Goal: Communication & Community: Answer question/provide support

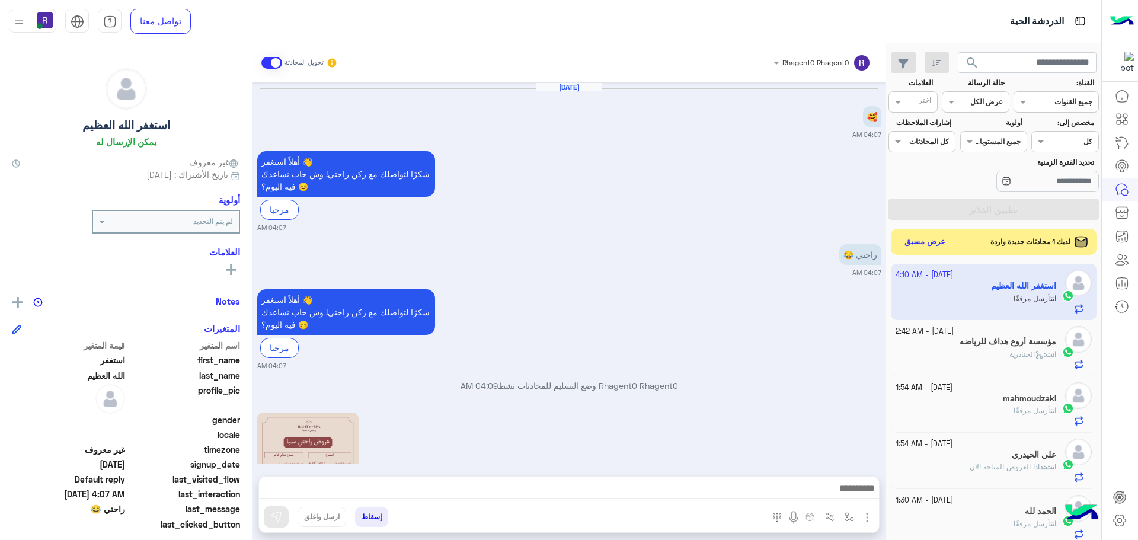
scroll to position [447, 0]
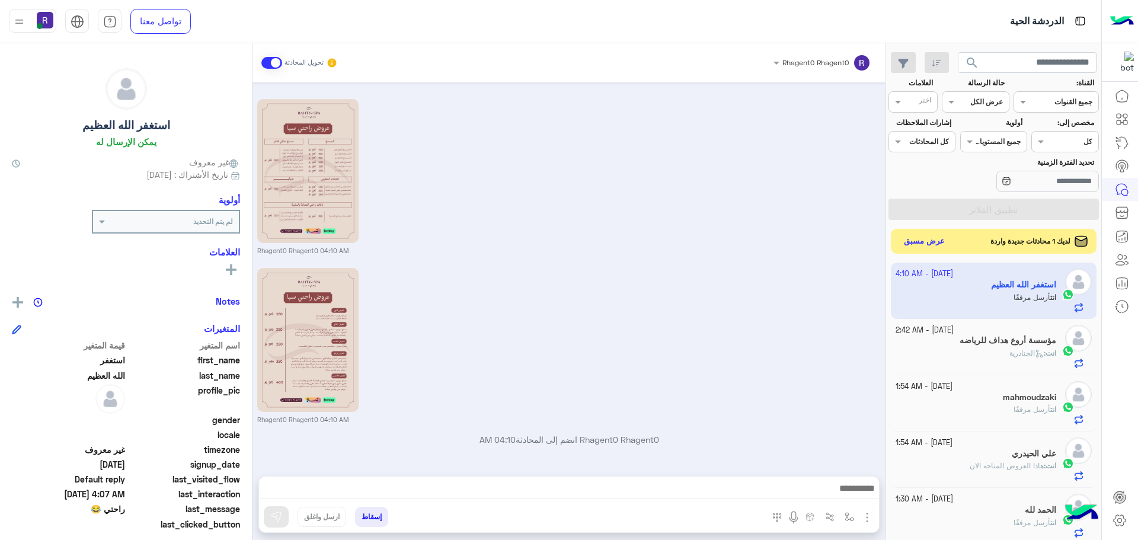
click at [923, 239] on button "عرض مسبق" at bounding box center [925, 242] width 50 height 16
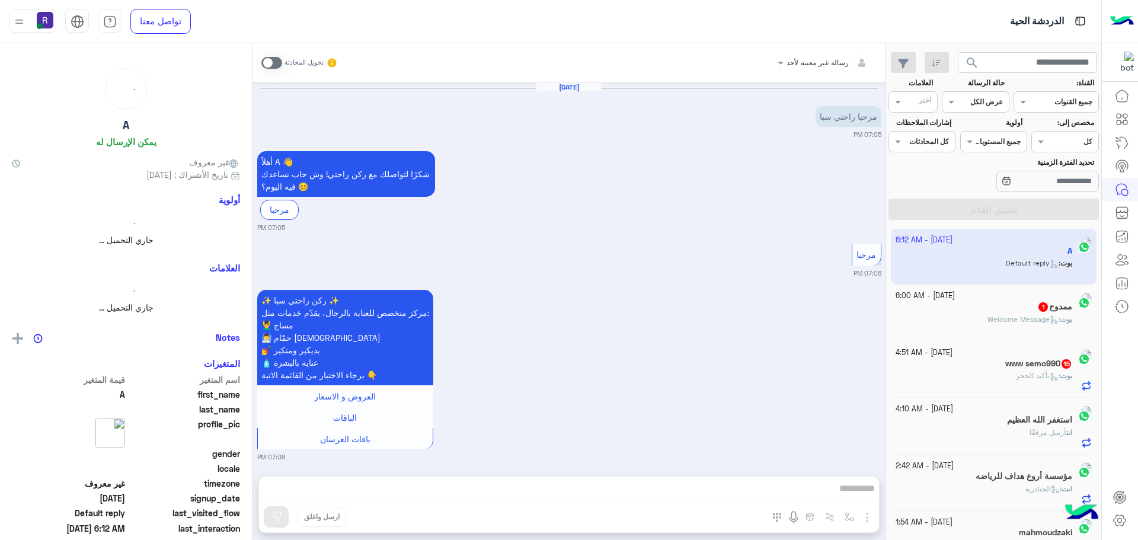
scroll to position [834, 0]
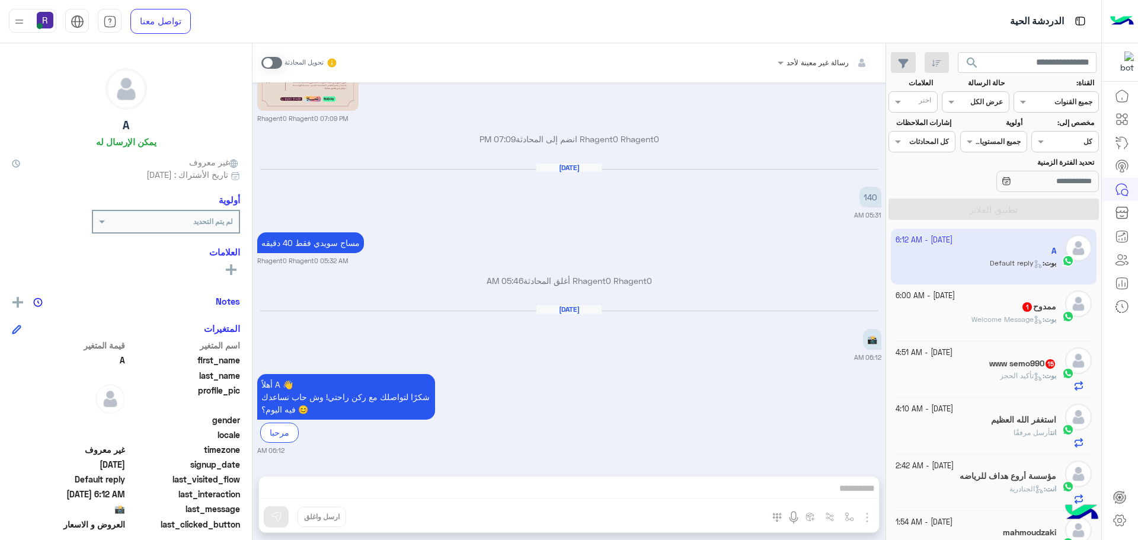
click at [979, 315] on span "بوت : Welcome Message" at bounding box center [1013, 319] width 85 height 9
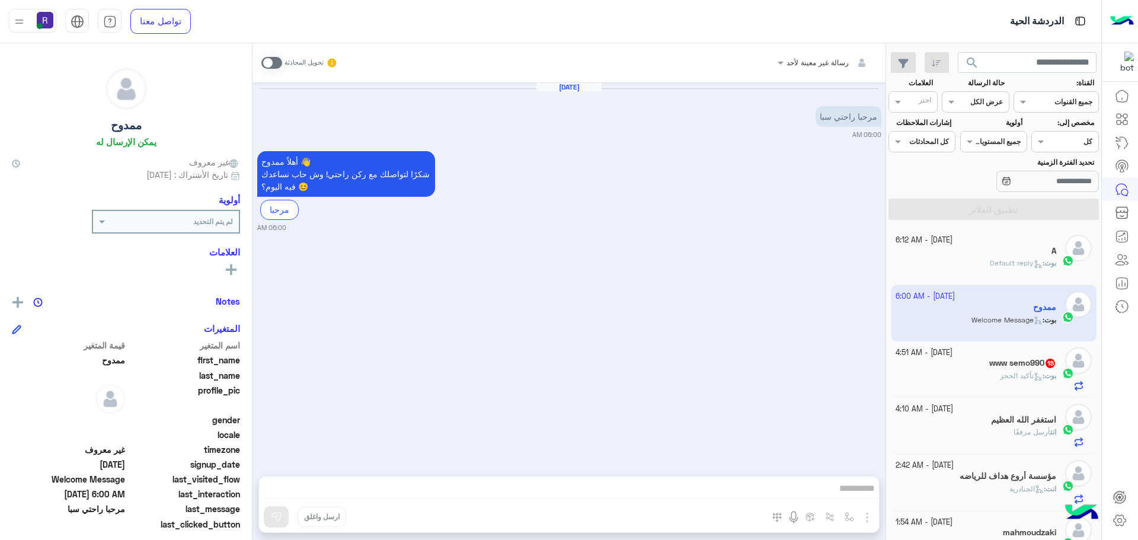
click at [267, 67] on span at bounding box center [271, 63] width 21 height 12
click at [867, 517] on img "button" at bounding box center [867, 517] width 14 height 14
click at [846, 491] on span "الصور" at bounding box center [844, 492] width 22 height 14
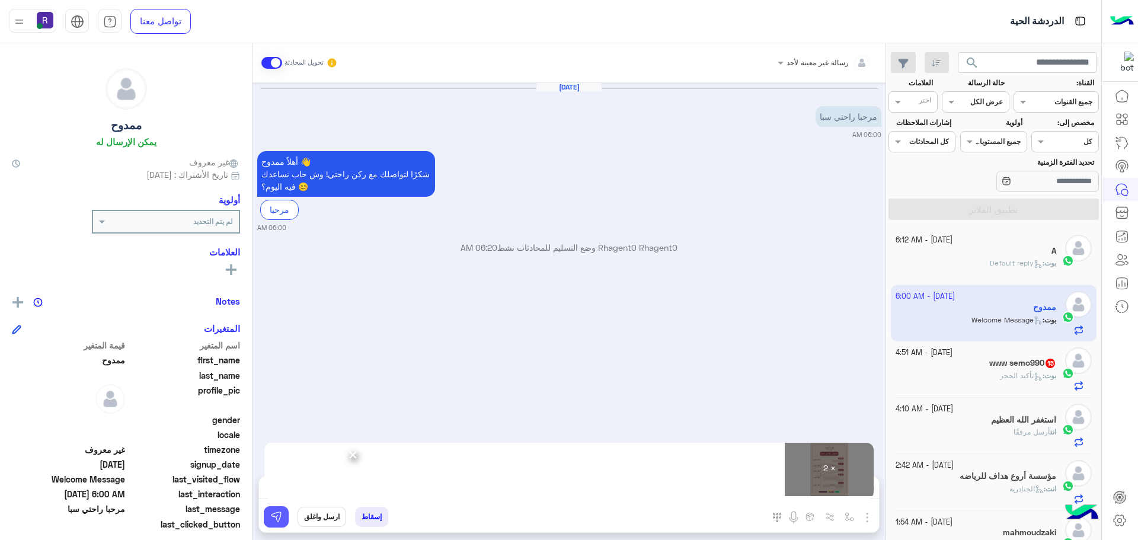
click at [275, 519] on img at bounding box center [276, 517] width 12 height 12
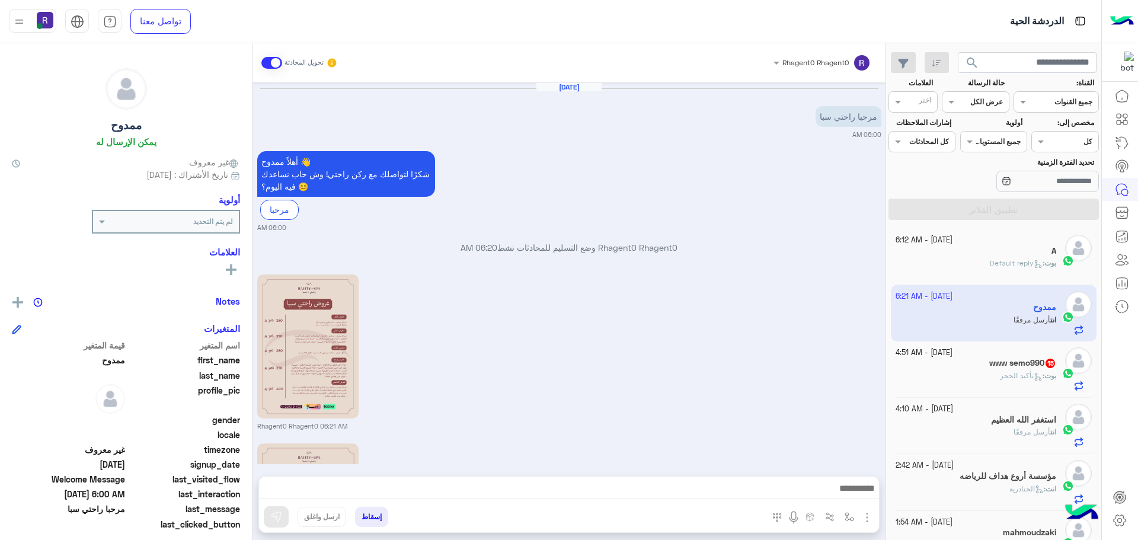
scroll to position [175, 0]
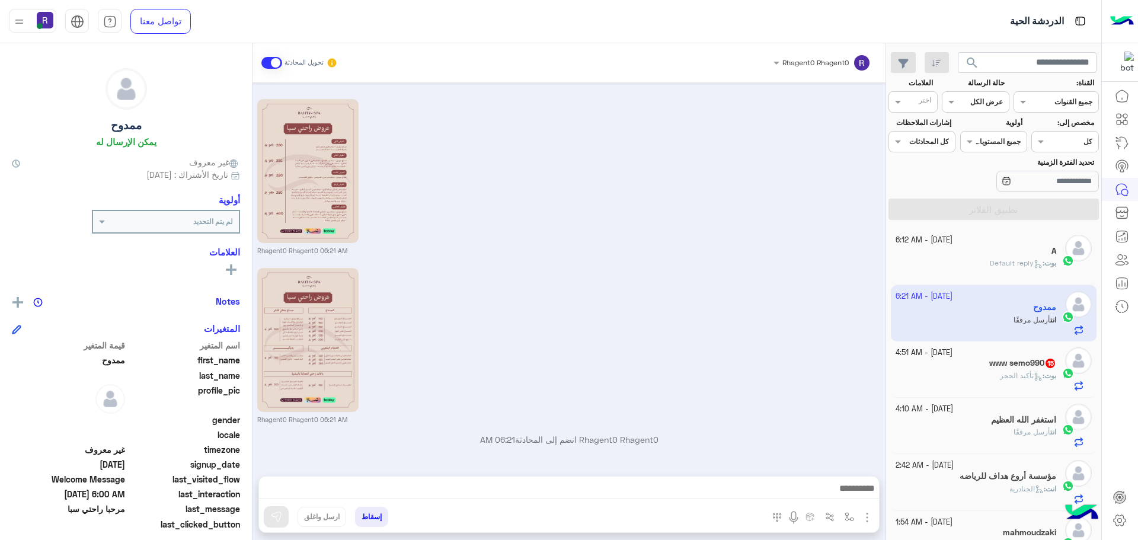
click at [990, 367] on h5 "www semo990 15" at bounding box center [1022, 363] width 67 height 10
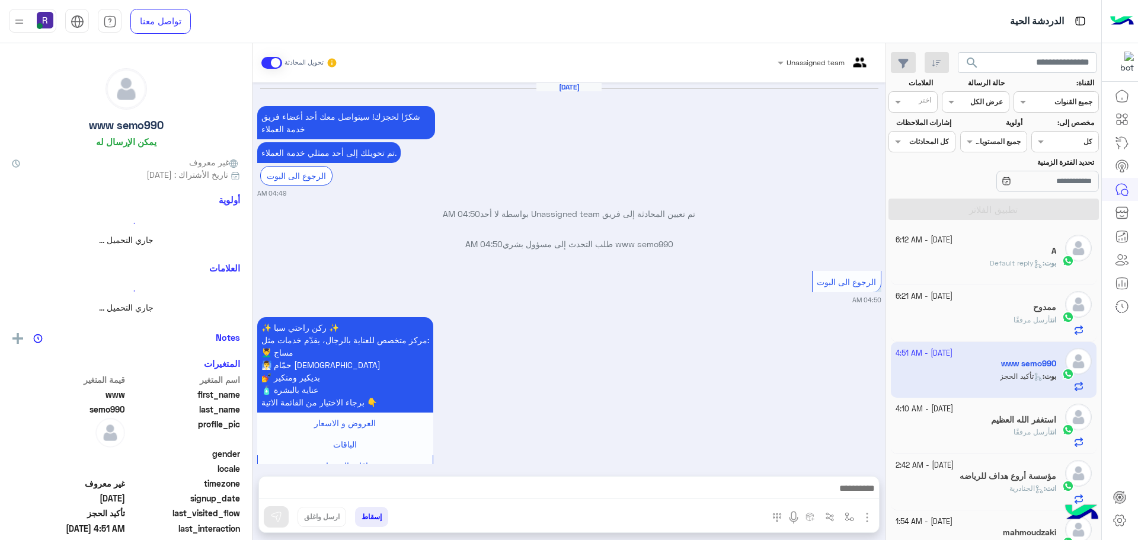
scroll to position [970, 0]
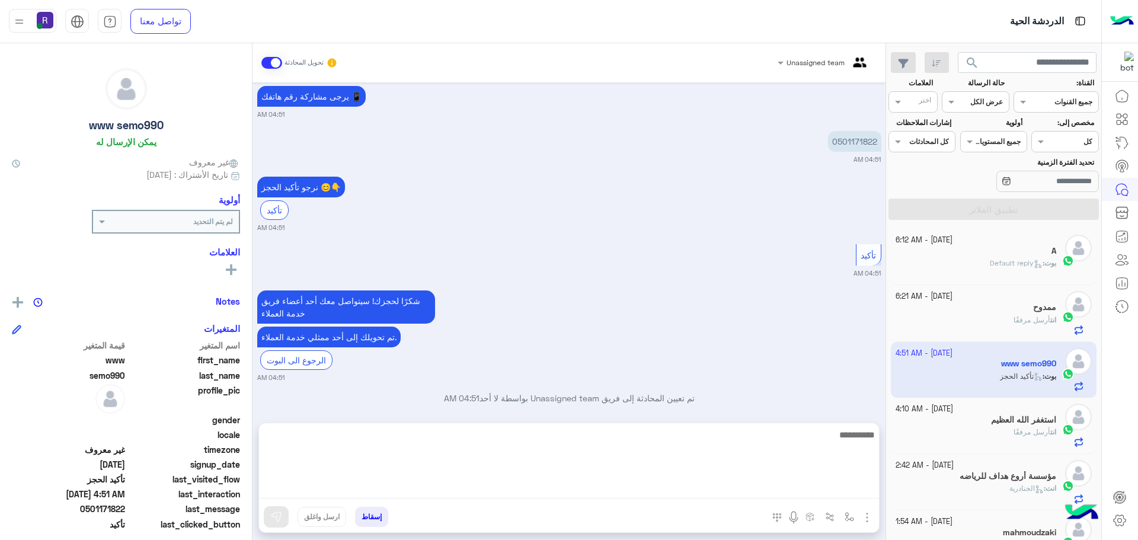
click at [609, 493] on textarea at bounding box center [569, 462] width 620 height 71
paste textarea "**********"
type textarea "**********"
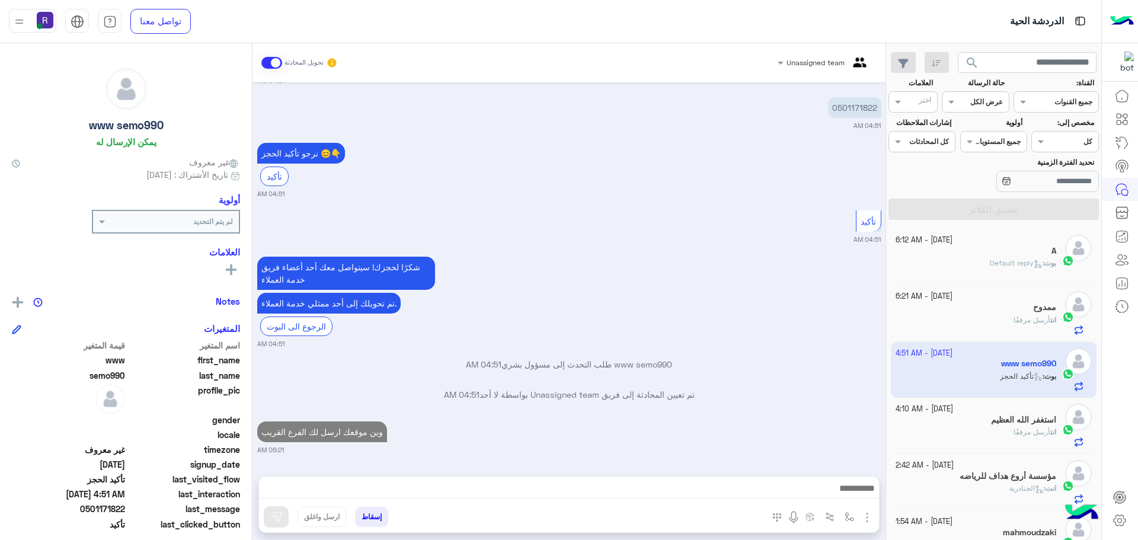
click at [761, 285] on div "شكرًا لحجزك! سيتواصل معك أحد أعضاء فريق خدمة العملاء تم تحويلك إلى أحد ممثلي خد…" at bounding box center [569, 301] width 624 height 95
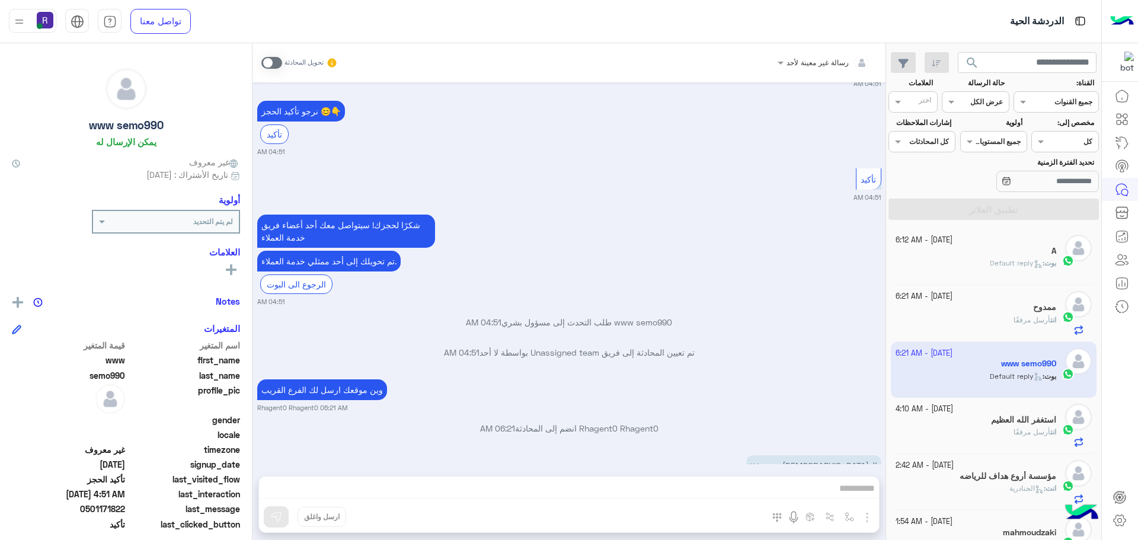
scroll to position [1214, 0]
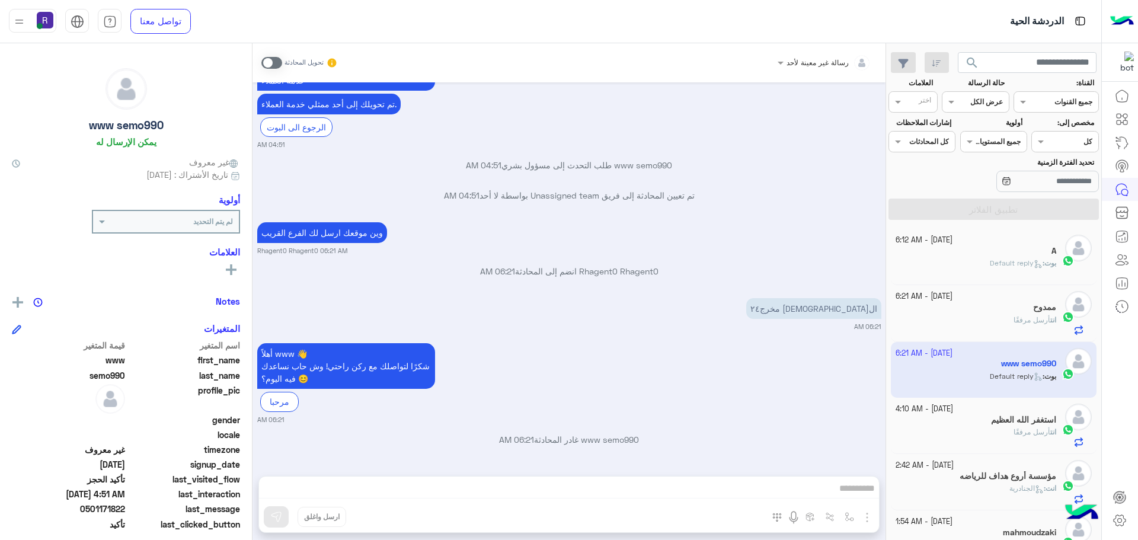
click at [738, 348] on div "أهلاً www 👋 شكرًا لتواصلك مع ركن راحتي! وش حاب نساعدك فيه اليوم؟ 😊 مرحبا 06:21 …" at bounding box center [569, 382] width 624 height 84
click at [268, 63] on span at bounding box center [271, 63] width 21 height 12
click at [847, 521] on div "رسالة غير معينة لأحد تحويل المحادثة Oct 7, 2025 شكرًا لحجزك! سيتواصل معك أحد أع…" at bounding box center [568, 293] width 633 height 501
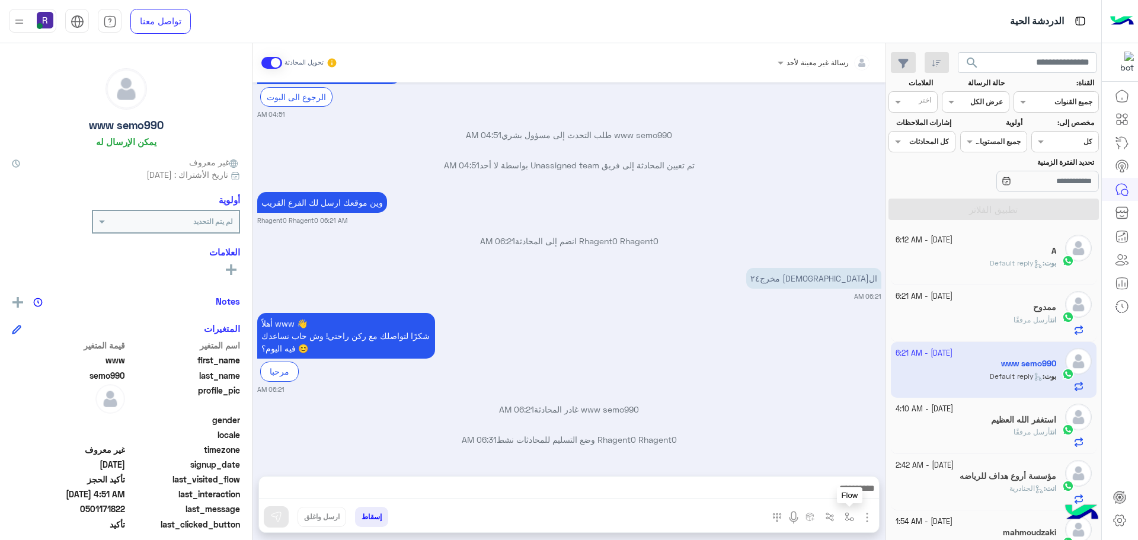
click at [847, 521] on img "button" at bounding box center [849, 516] width 9 height 9
click at [806, 497] on div "أدخل اسم مجموعة الرسائل" at bounding box center [808, 490] width 102 height 21
type input "*****"
click at [814, 474] on div "الشفا" at bounding box center [815, 469] width 88 height 23
type textarea "*****"
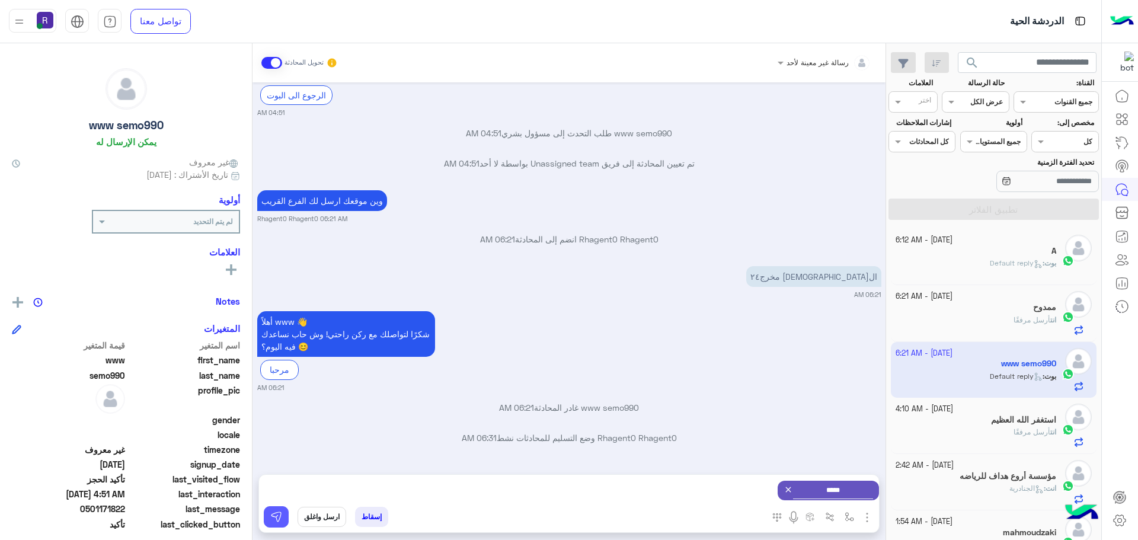
click at [271, 517] on img at bounding box center [276, 517] width 12 height 12
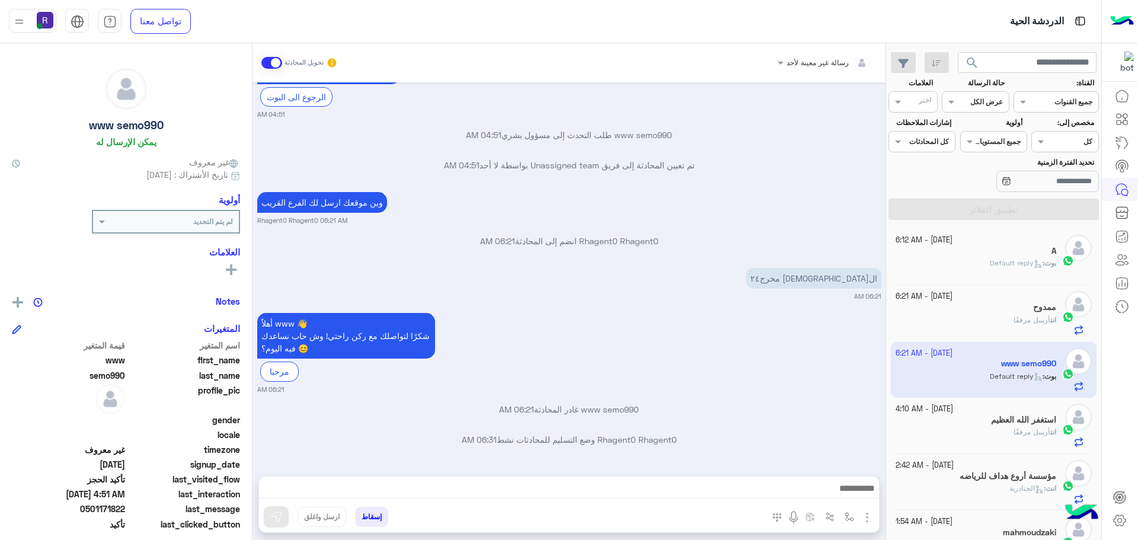
click at [603, 480] on div at bounding box center [569, 492] width 620 height 30
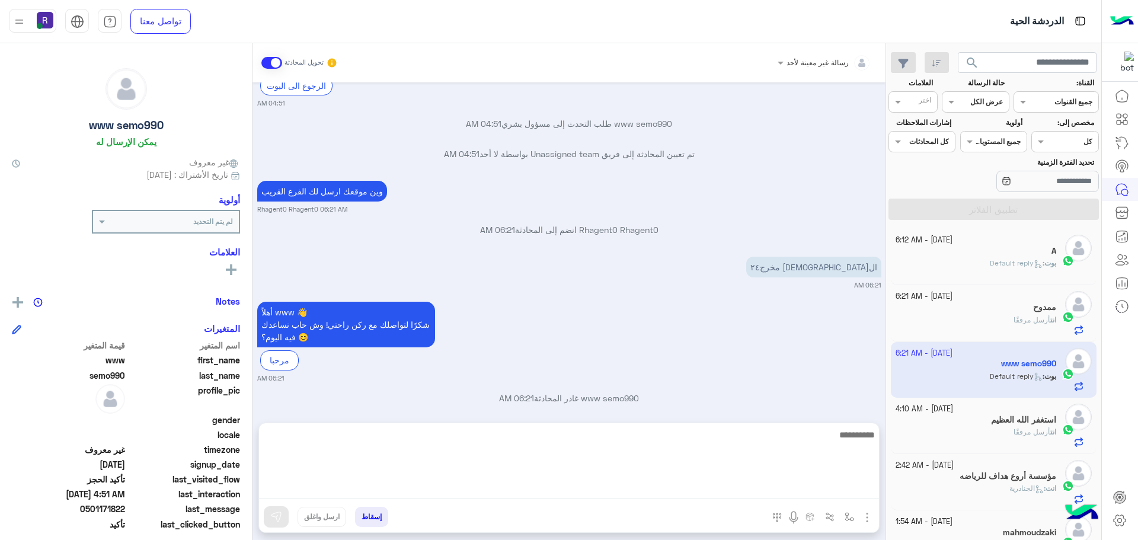
click at [604, 491] on textarea at bounding box center [569, 462] width 620 height 71
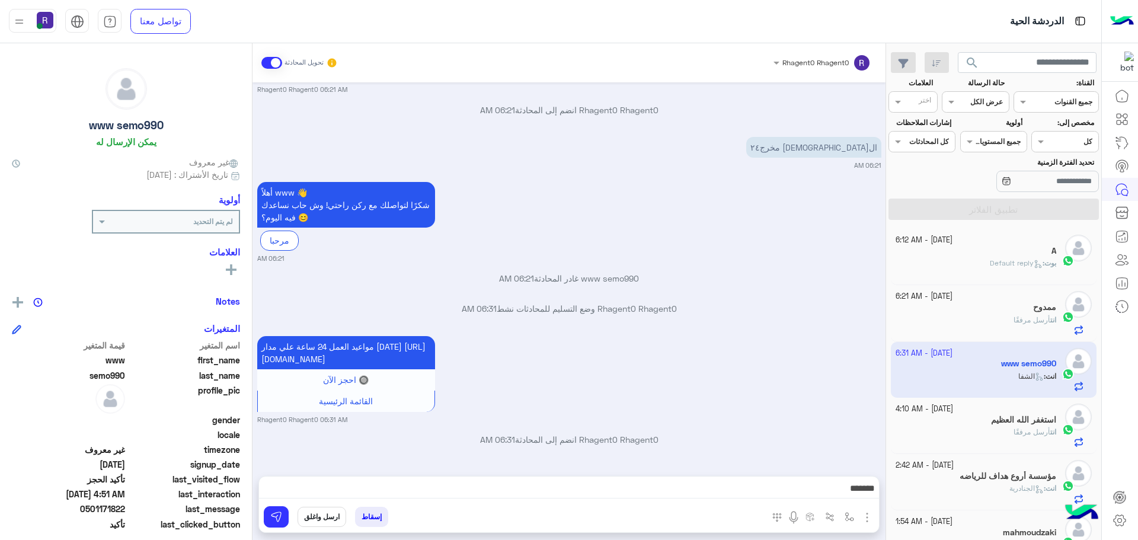
scroll to position [1387, 0]
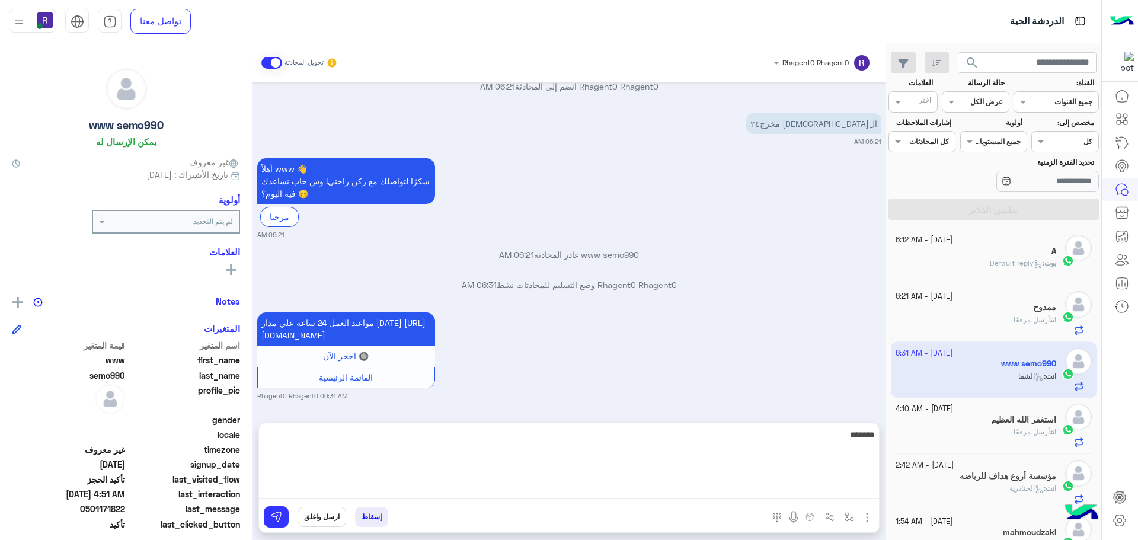
click at [604, 491] on textarea "*******" at bounding box center [569, 462] width 620 height 71
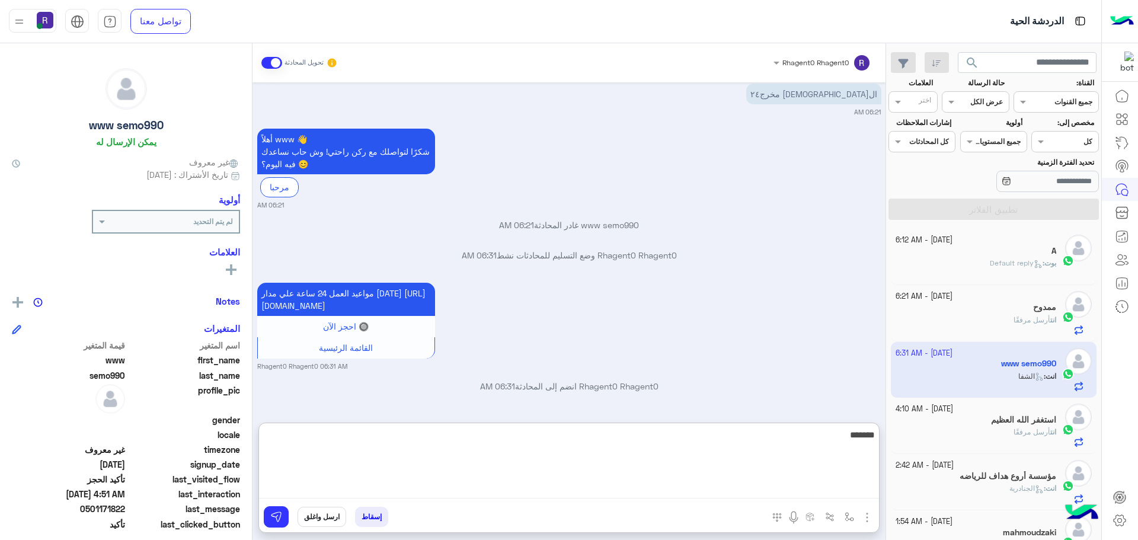
scroll to position [1441, 0]
type textarea "**********"
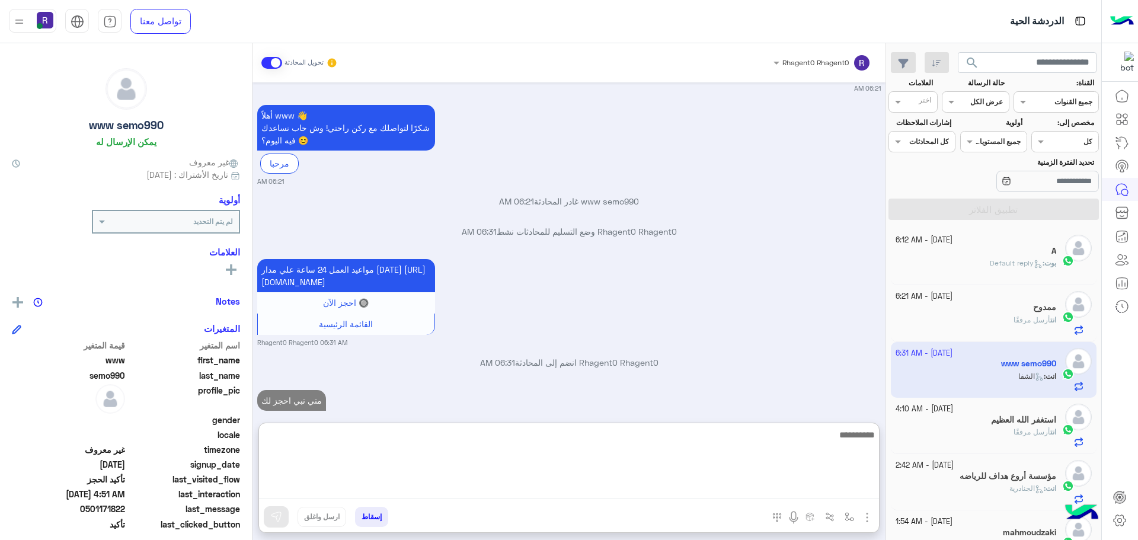
scroll to position [1486, 0]
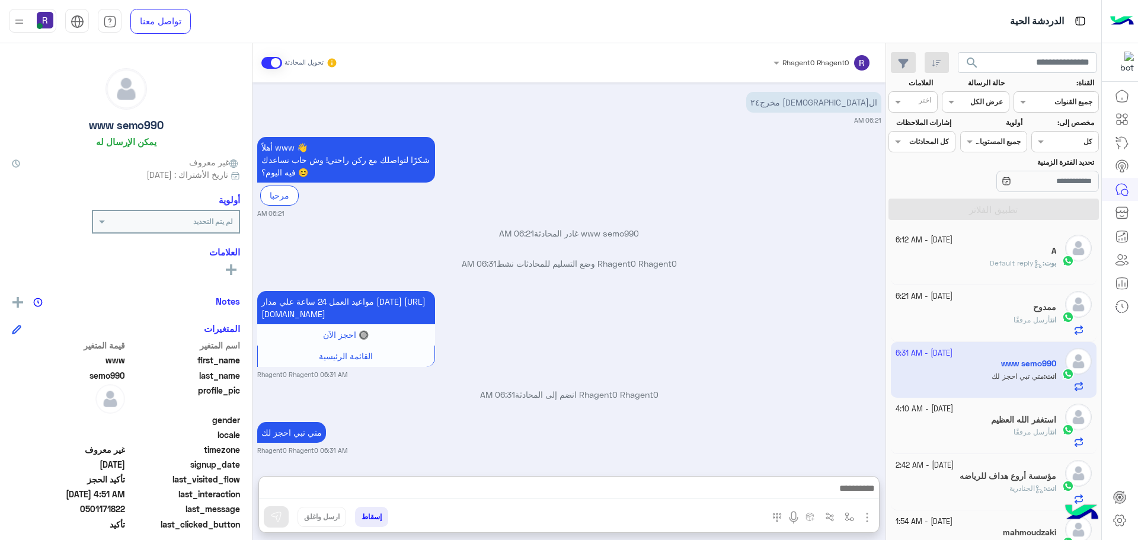
click at [743, 333] on div "Oct 7, 2025 شكرًا لحجزك! سيتواصل معك أحد أعضاء فريق خدمة العملاء تم تحويلك إلى …" at bounding box center [568, 273] width 633 height 382
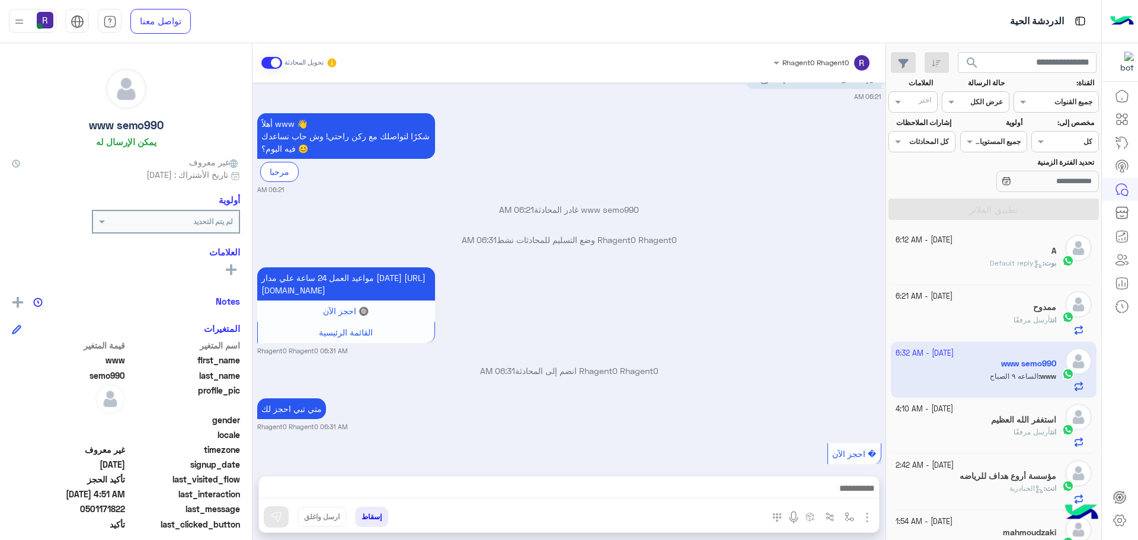
scroll to position [1524, 0]
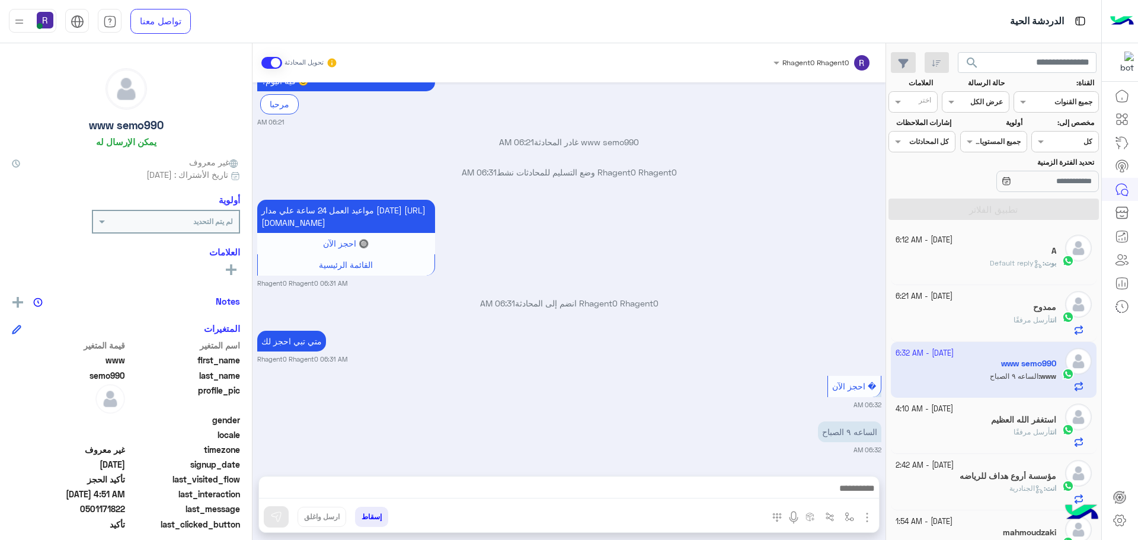
click at [670, 390] on div "� احجز الآن 06:32 AM" at bounding box center [569, 391] width 624 height 37
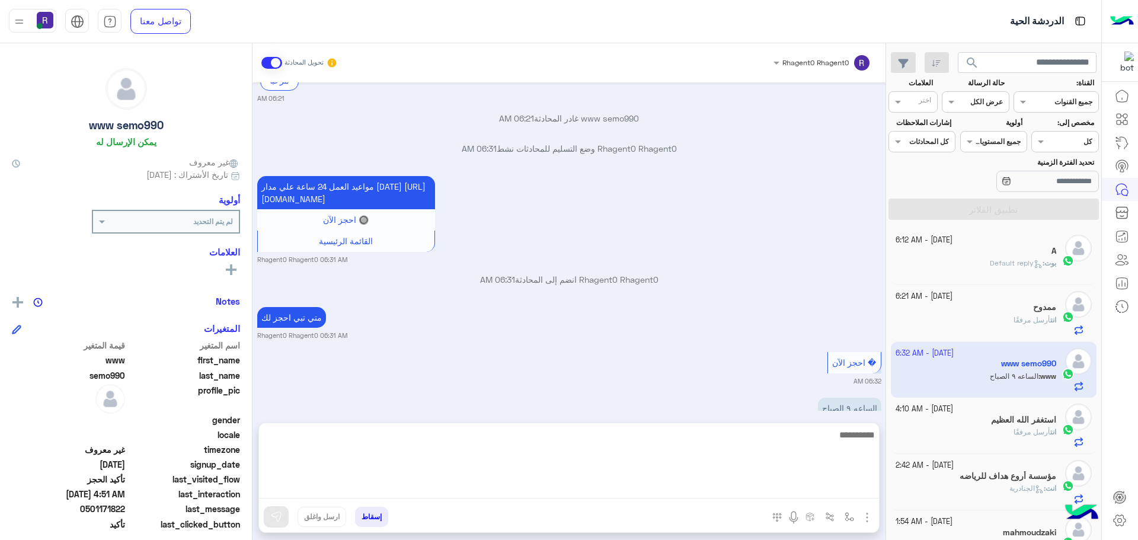
click at [753, 484] on textarea at bounding box center [569, 462] width 620 height 71
type textarea "**********"
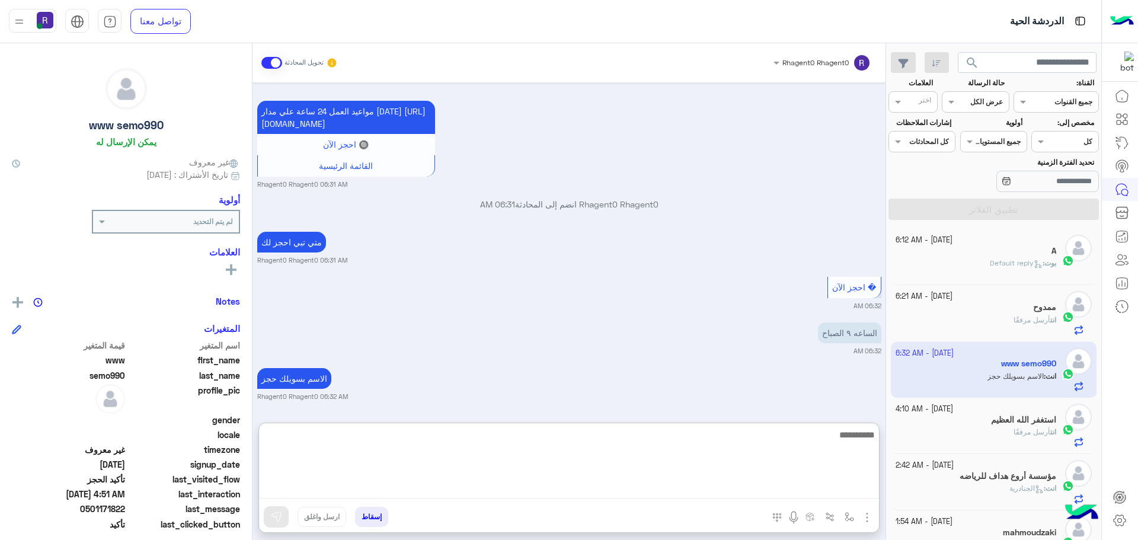
click at [795, 449] on textarea at bounding box center [569, 462] width 620 height 71
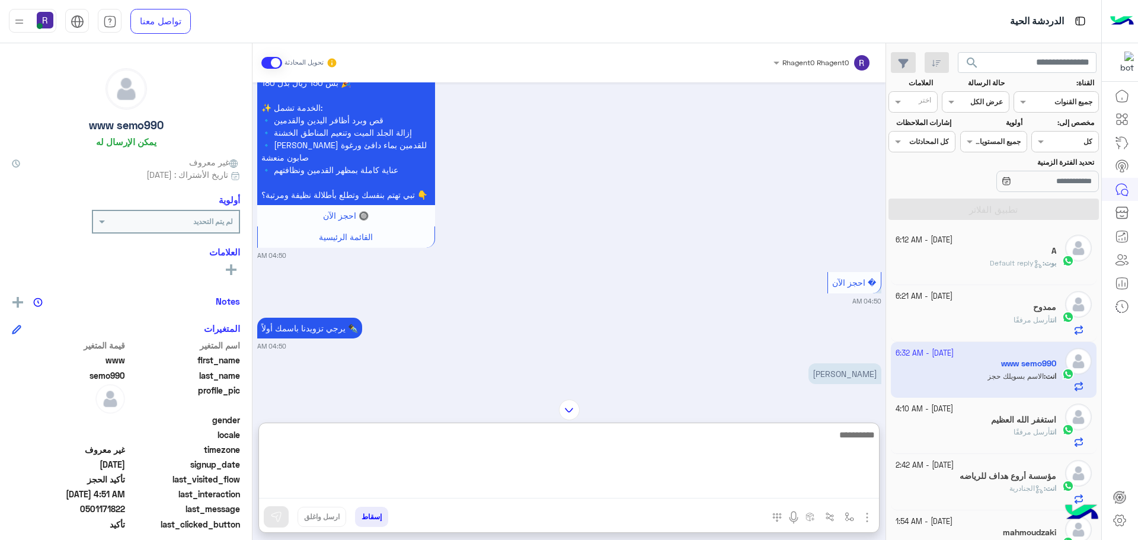
scroll to position [793, 0]
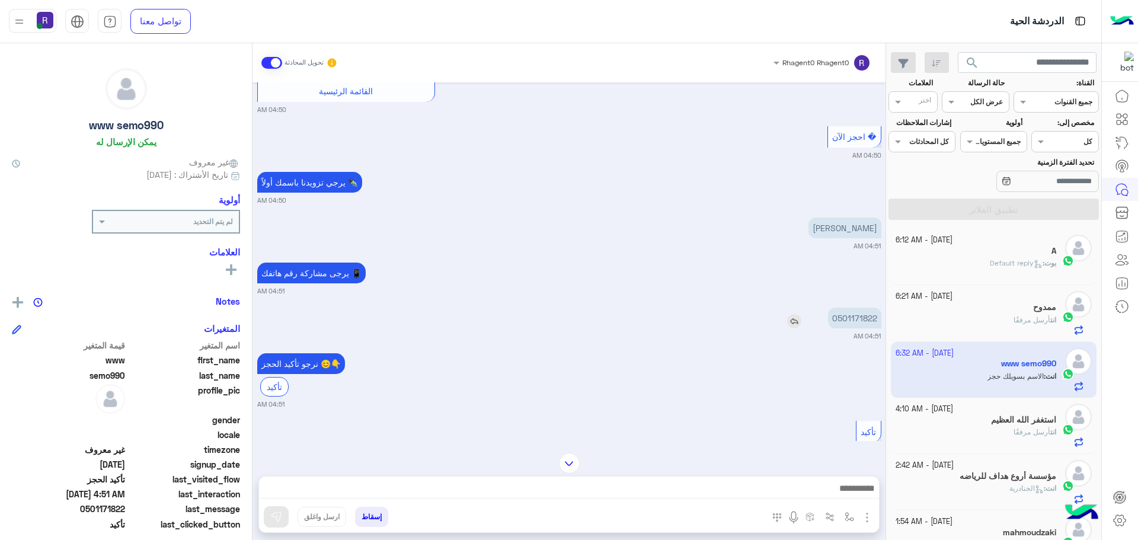
click at [860, 328] on p "0501171822" at bounding box center [854, 318] width 53 height 21
type textarea "**********"
click at [860, 328] on p "0501171822" at bounding box center [854, 318] width 53 height 21
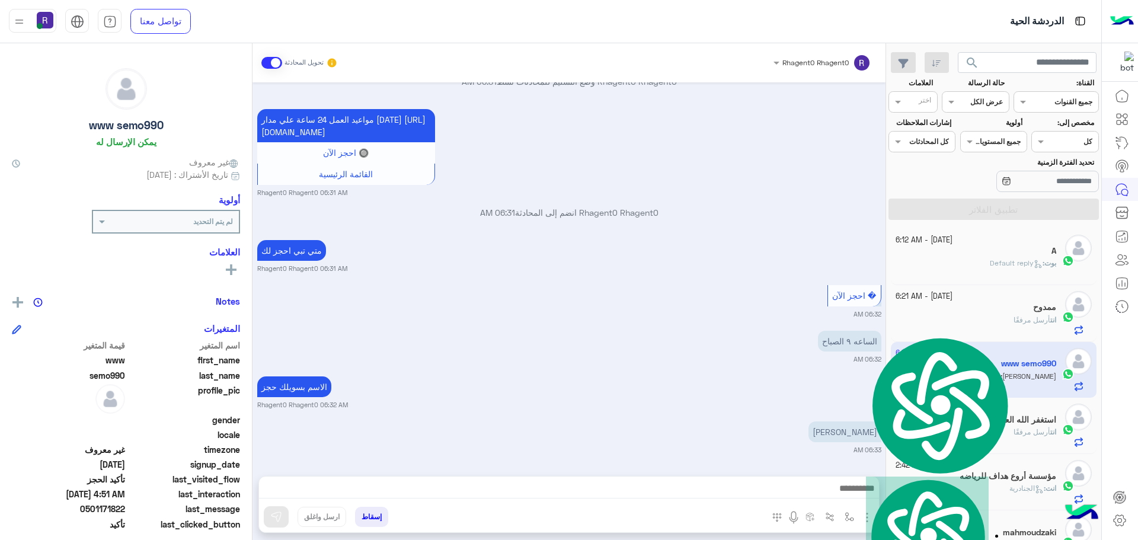
scroll to position [1614, 0]
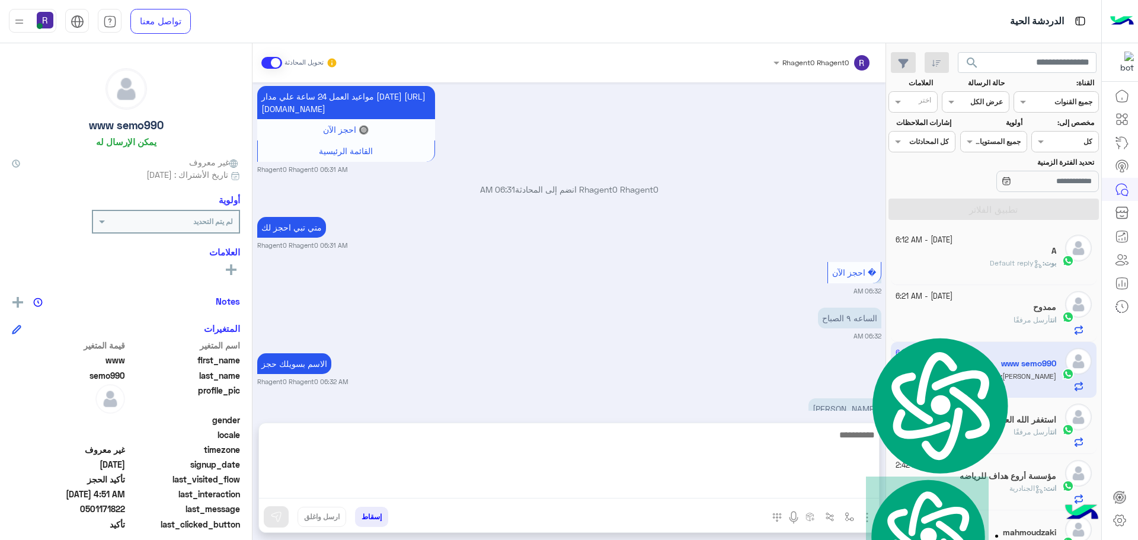
click at [743, 491] on textarea at bounding box center [569, 462] width 620 height 71
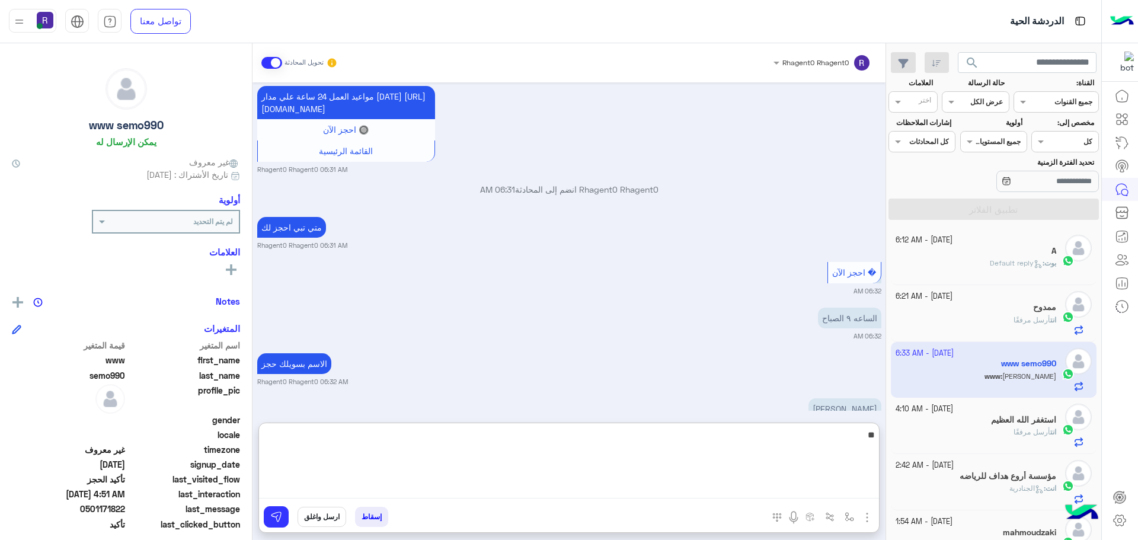
type textarea "**"
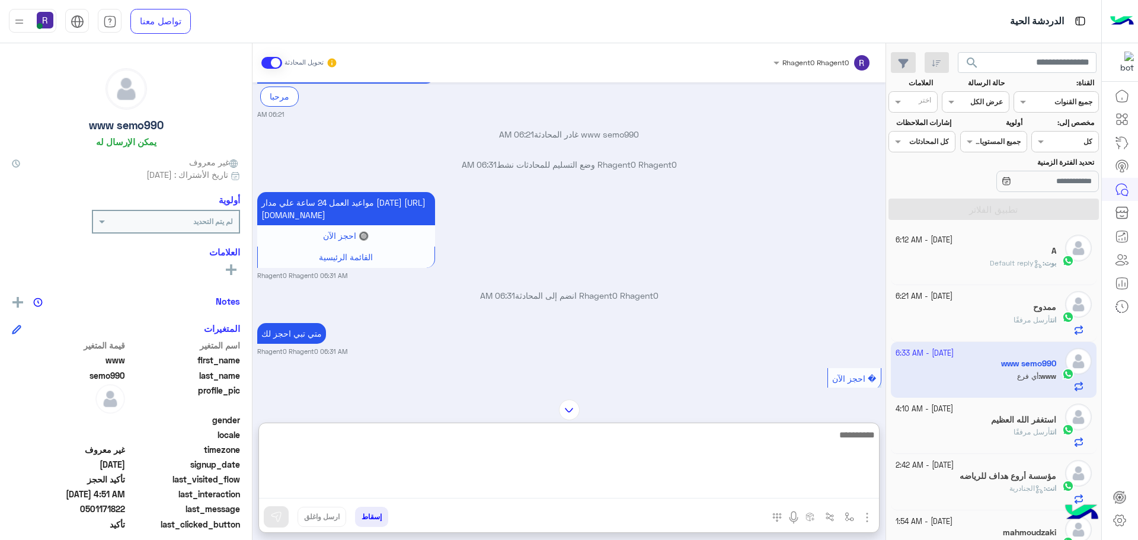
scroll to position [1462, 0]
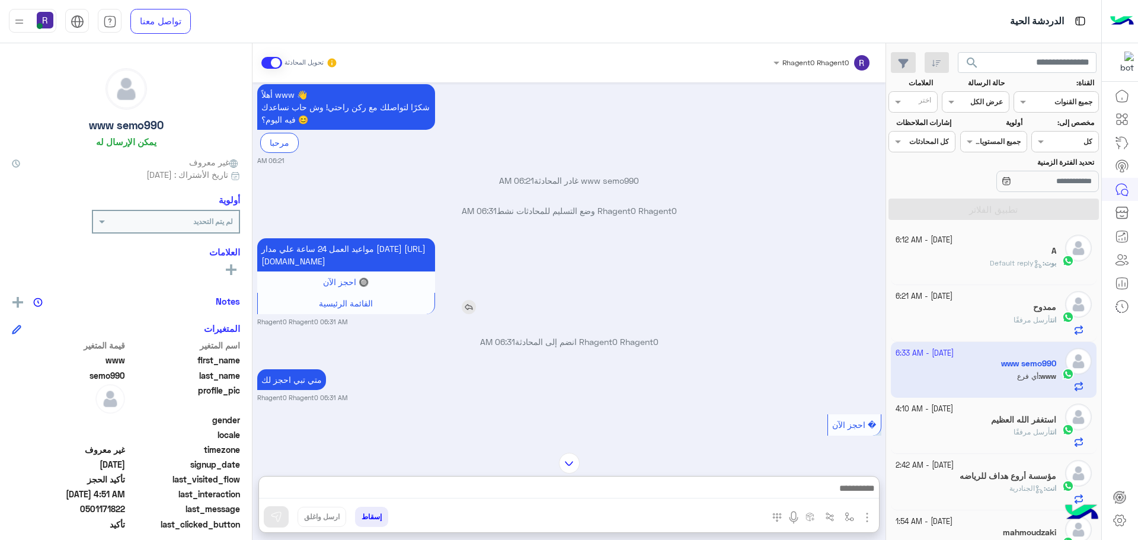
click at [470, 314] on img at bounding box center [469, 307] width 14 height 14
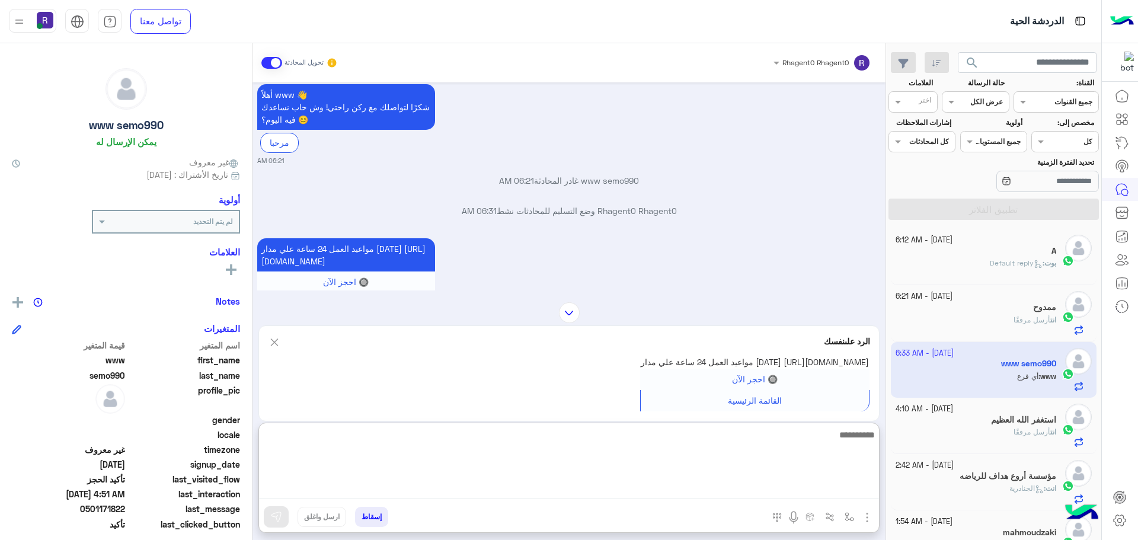
click at [588, 491] on textarea at bounding box center [569, 462] width 620 height 71
type textarea "**********"
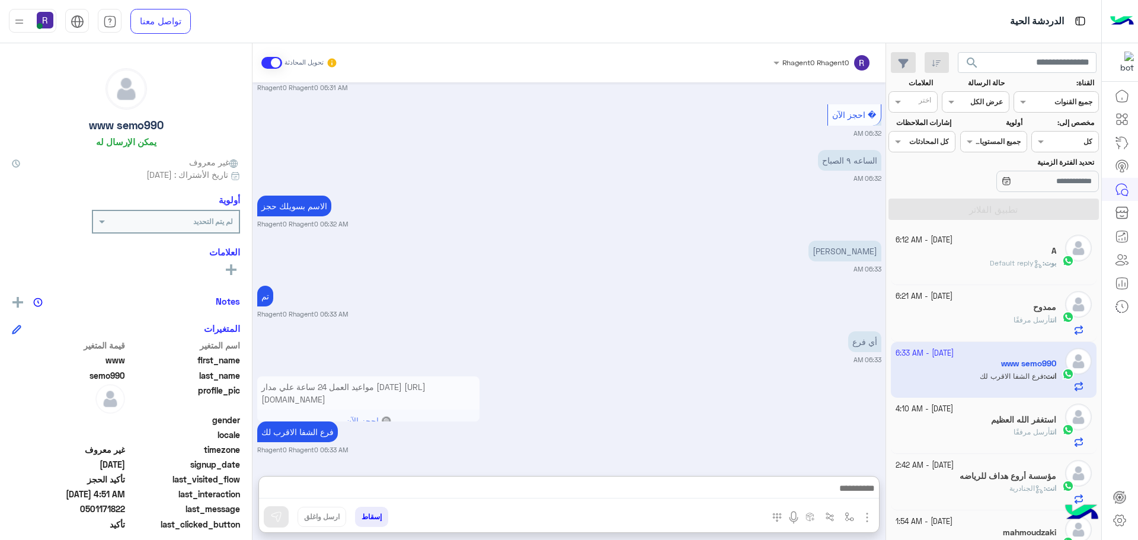
click at [769, 193] on div "الاسم بسويلك حجز Rhagent0 Rhagent0 06:32 AM" at bounding box center [569, 211] width 624 height 36
click at [773, 228] on small "Rhagent0 Rhagent0 06:32 AM" at bounding box center [569, 223] width 624 height 9
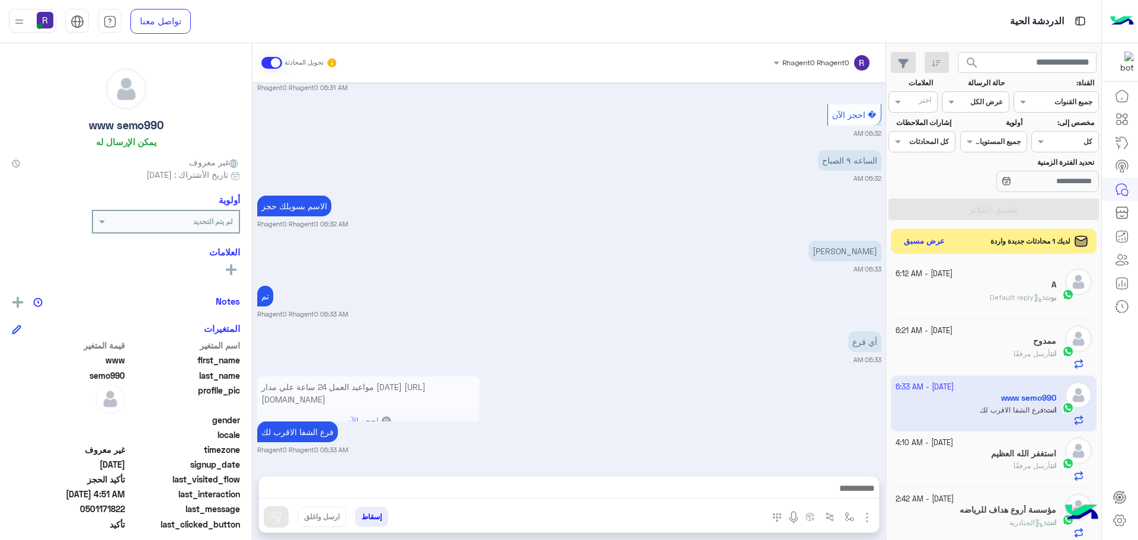
click at [919, 238] on button "عرض مسبق" at bounding box center [925, 242] width 50 height 16
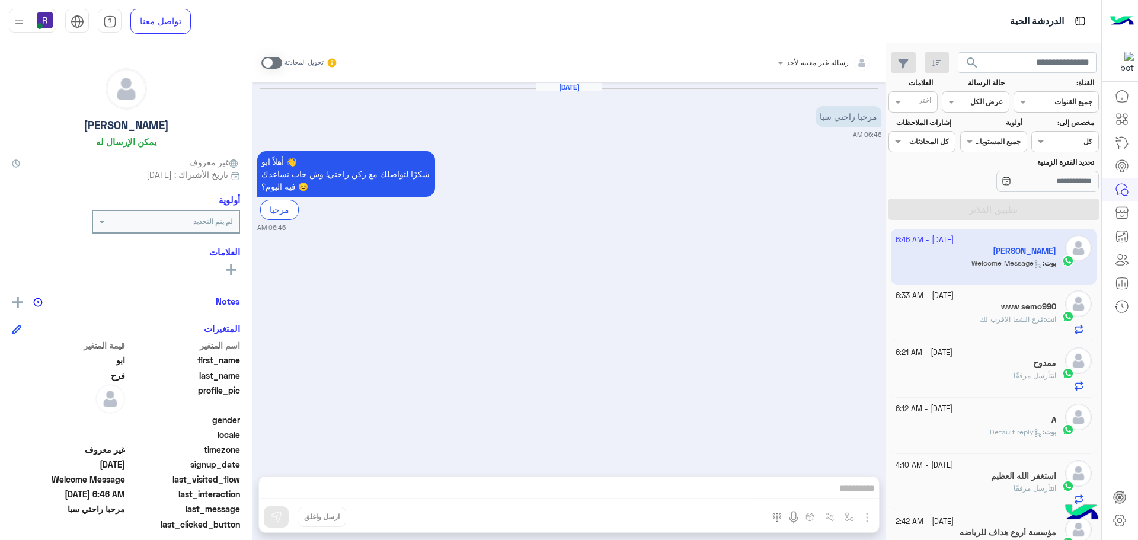
click at [264, 65] on span at bounding box center [271, 63] width 21 height 12
click at [868, 523] on img "button" at bounding box center [867, 517] width 14 height 14
click at [849, 500] on button "الصور" at bounding box center [849, 491] width 50 height 24
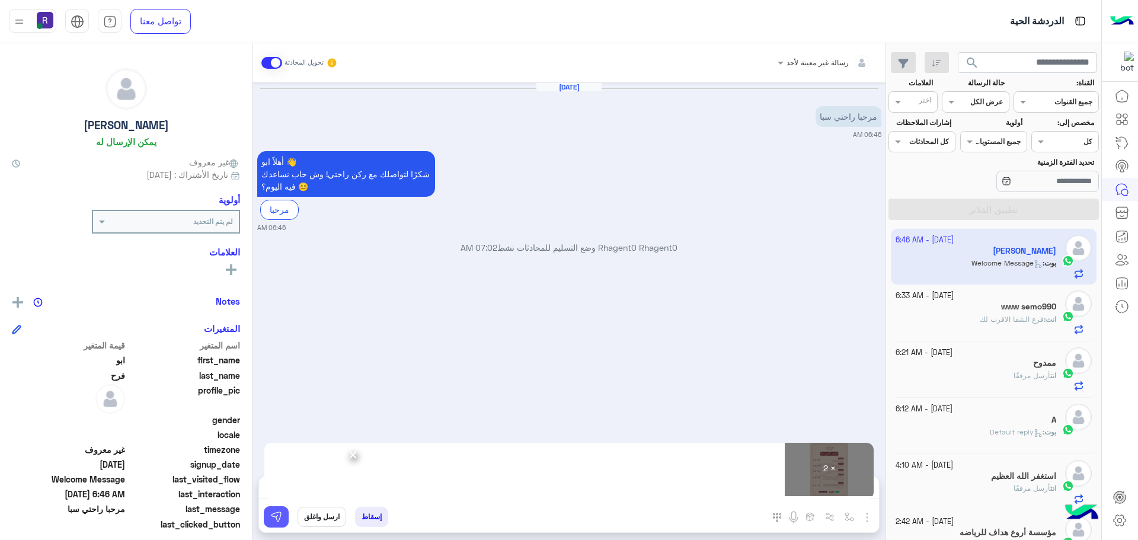
click at [276, 514] on img at bounding box center [276, 517] width 12 height 12
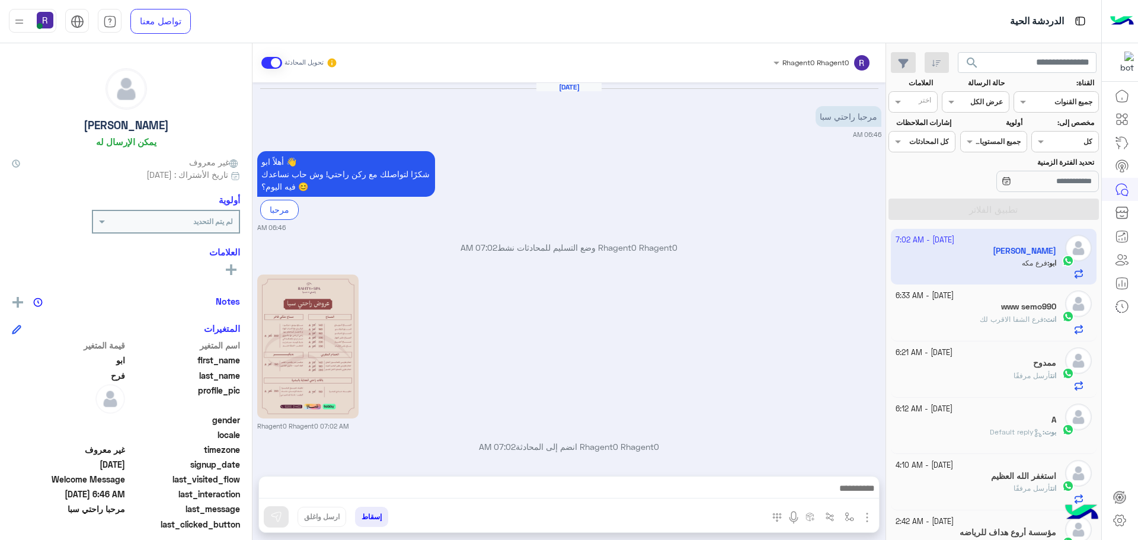
scroll to position [220, 0]
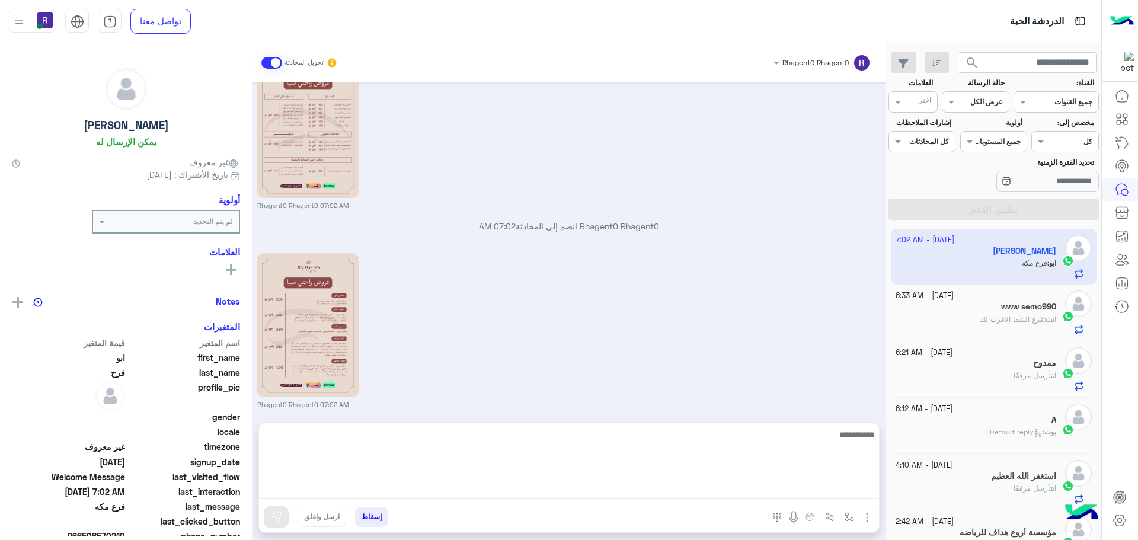
click at [402, 490] on textarea at bounding box center [569, 462] width 620 height 71
type textarea "**"
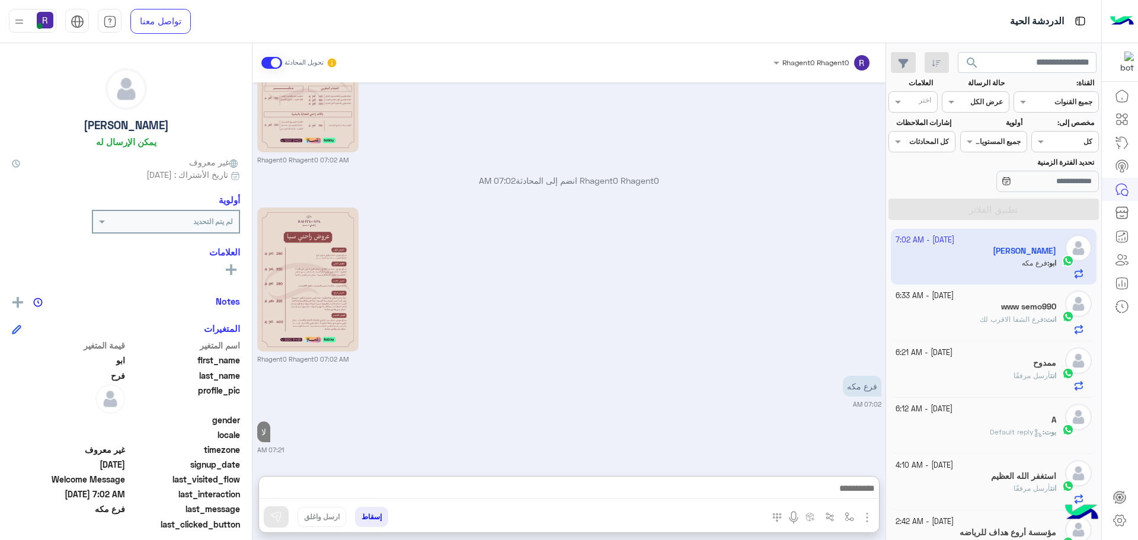
click at [1045, 315] on span "انت" at bounding box center [1050, 319] width 11 height 9
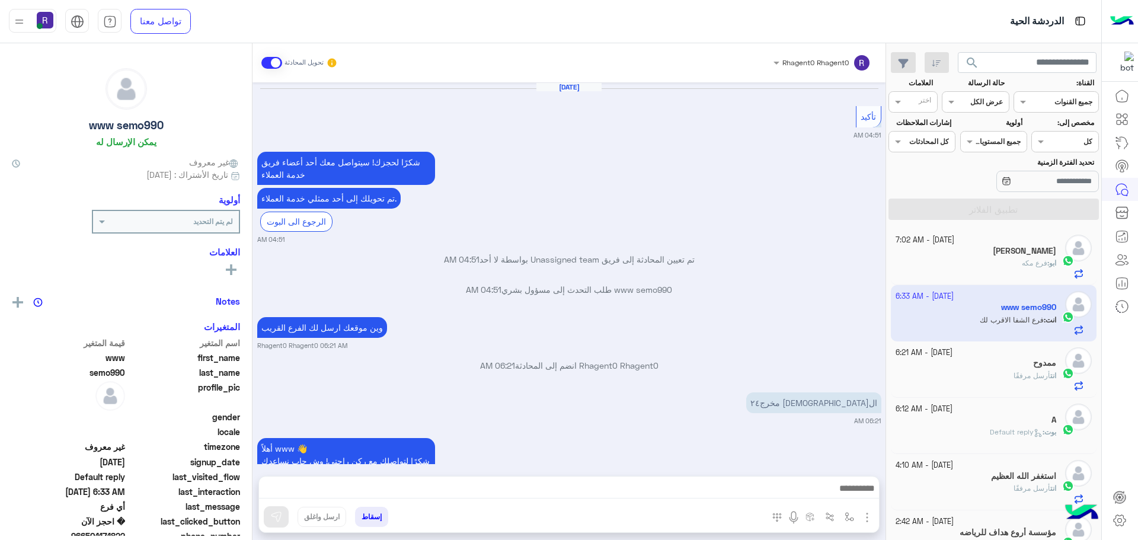
scroll to position [676, 0]
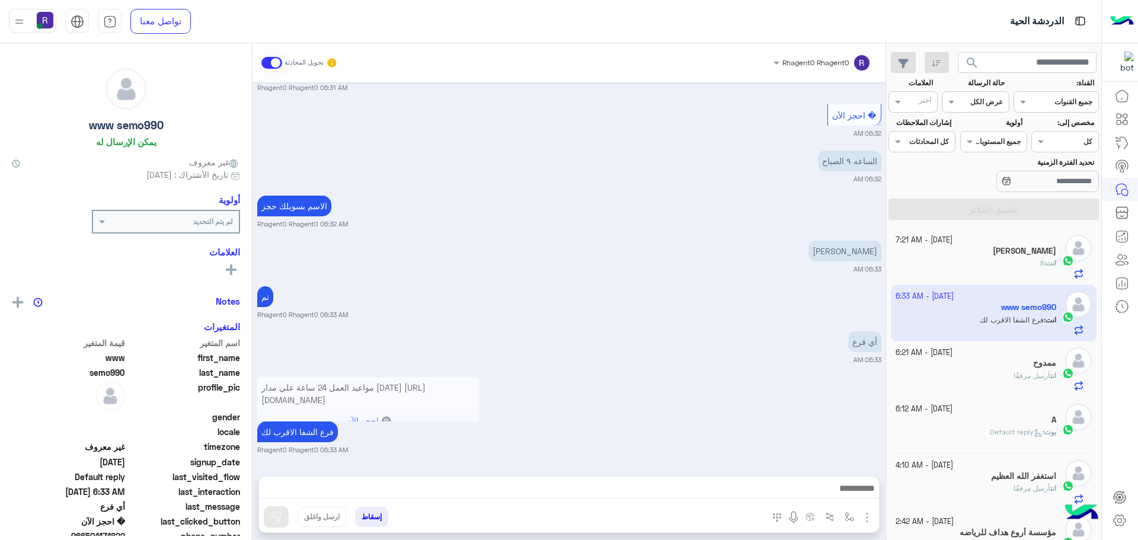
click at [1018, 385] on div "انت أرسل مرفقًا" at bounding box center [976, 380] width 161 height 21
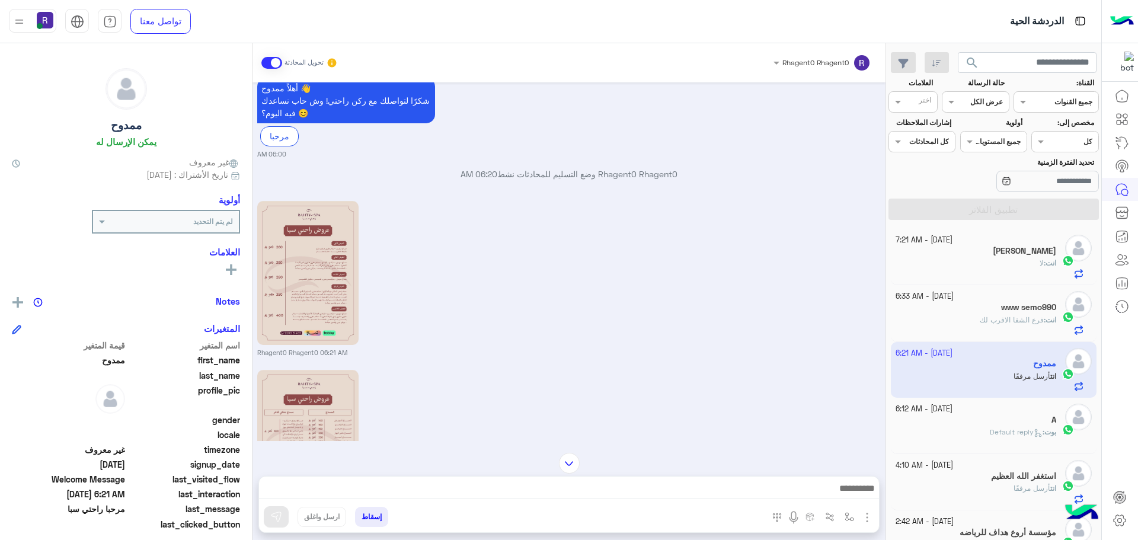
scroll to position [175, 0]
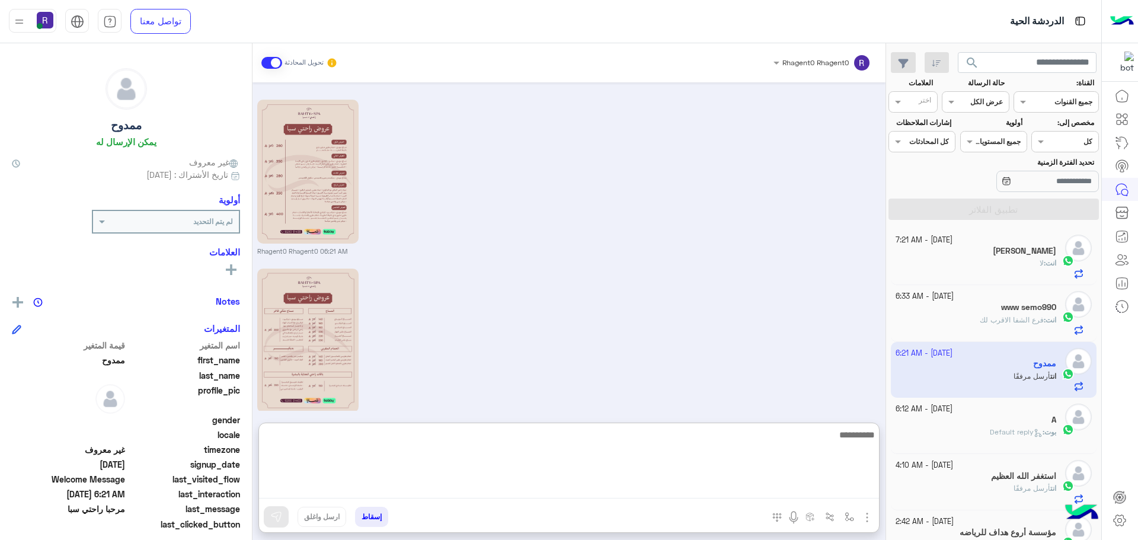
paste textarea "**********"
type textarea "**********"
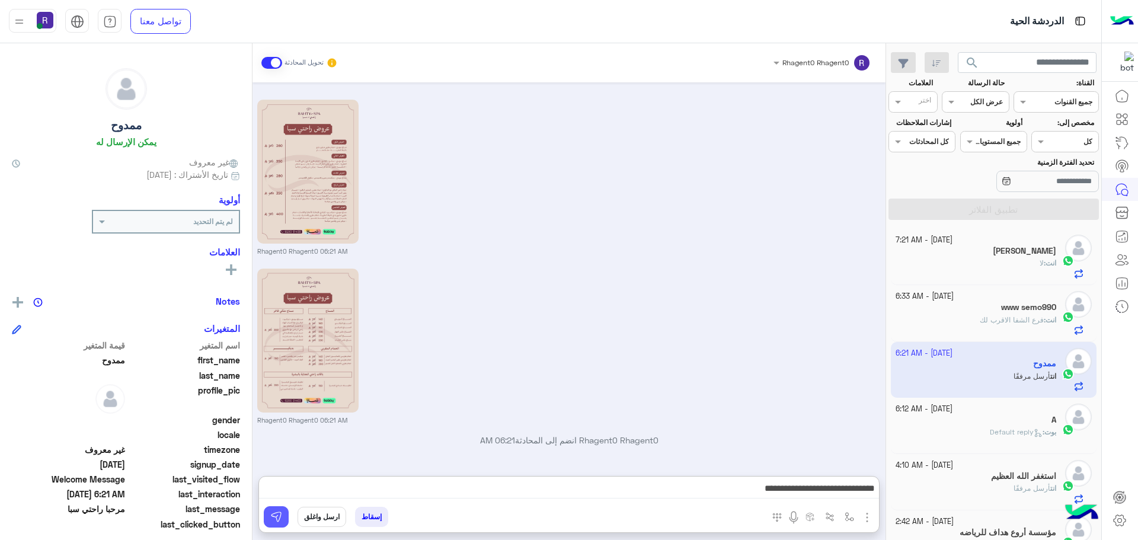
click at [281, 513] on img at bounding box center [276, 517] width 12 height 12
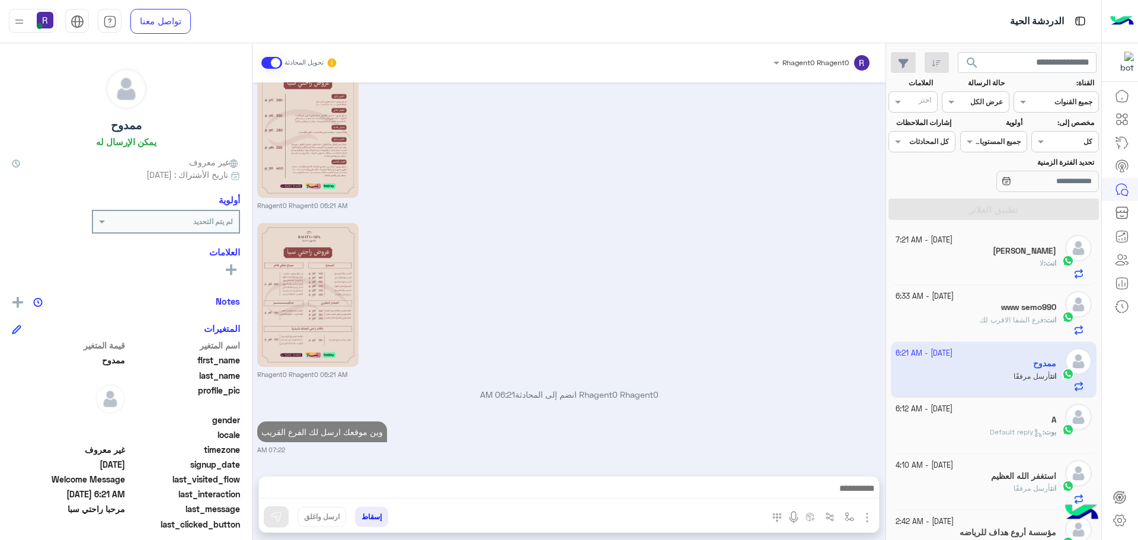
click at [1000, 424] on div "A" at bounding box center [976, 421] width 161 height 12
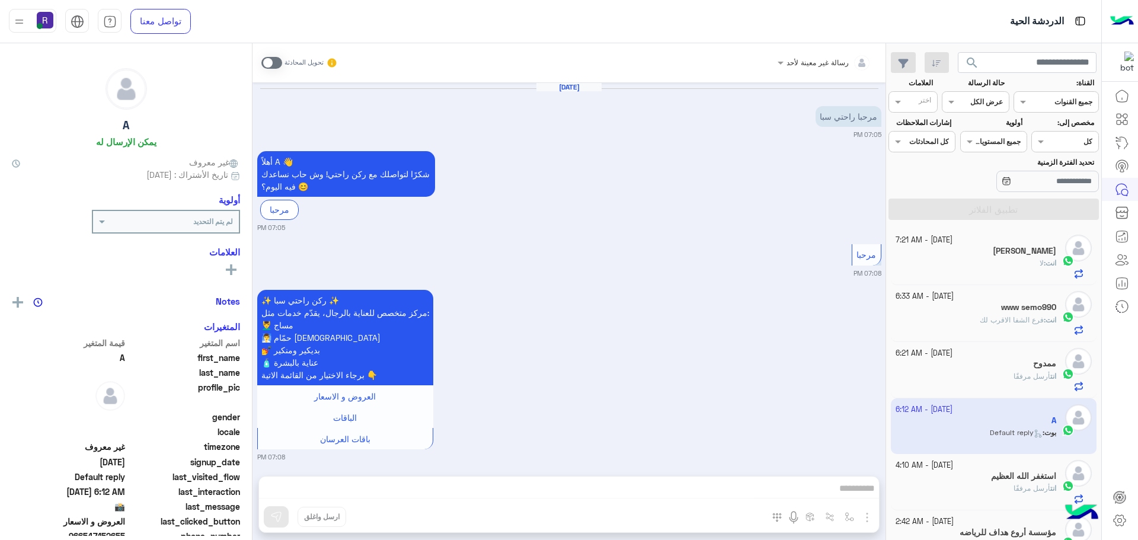
scroll to position [834, 0]
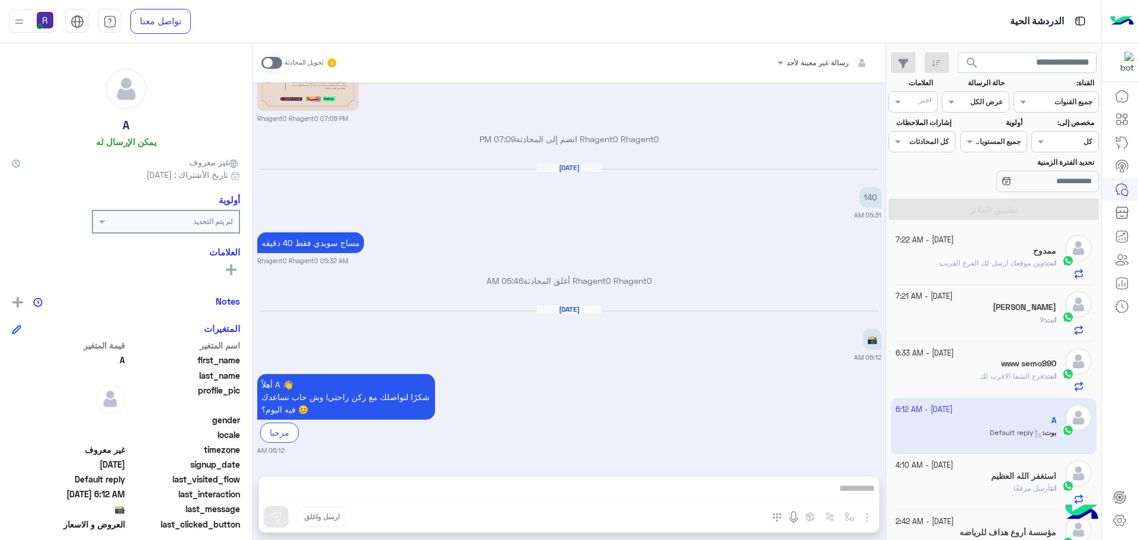
click at [1021, 498] on div "انت أرسل مرفقًا" at bounding box center [976, 493] width 161 height 21
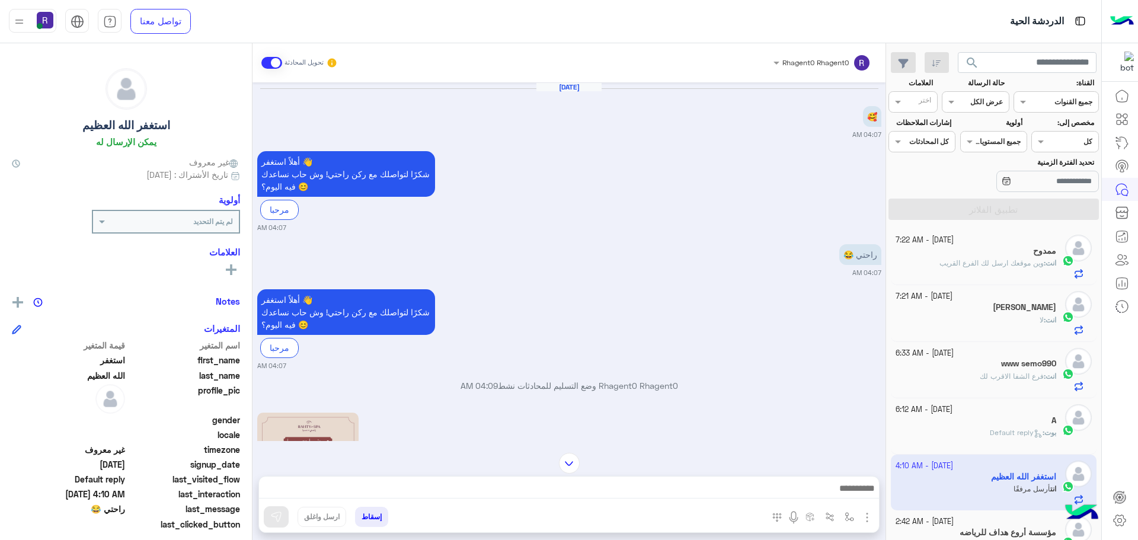
click at [1001, 251] on div "ممدوح" at bounding box center [976, 252] width 161 height 12
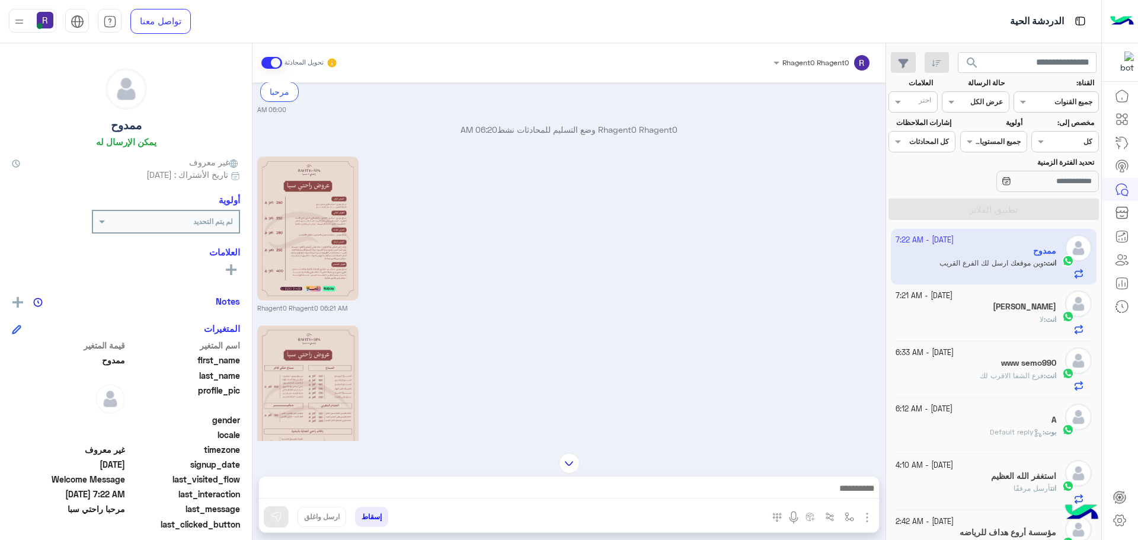
scroll to position [220, 0]
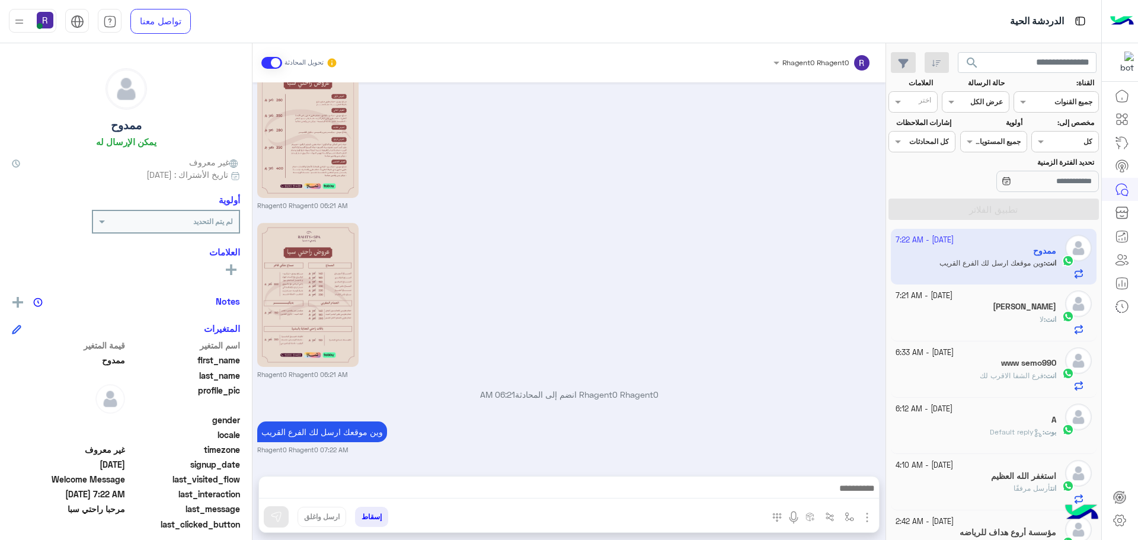
click at [970, 301] on div "[DATE] - 7:21 AM" at bounding box center [976, 295] width 161 height 11
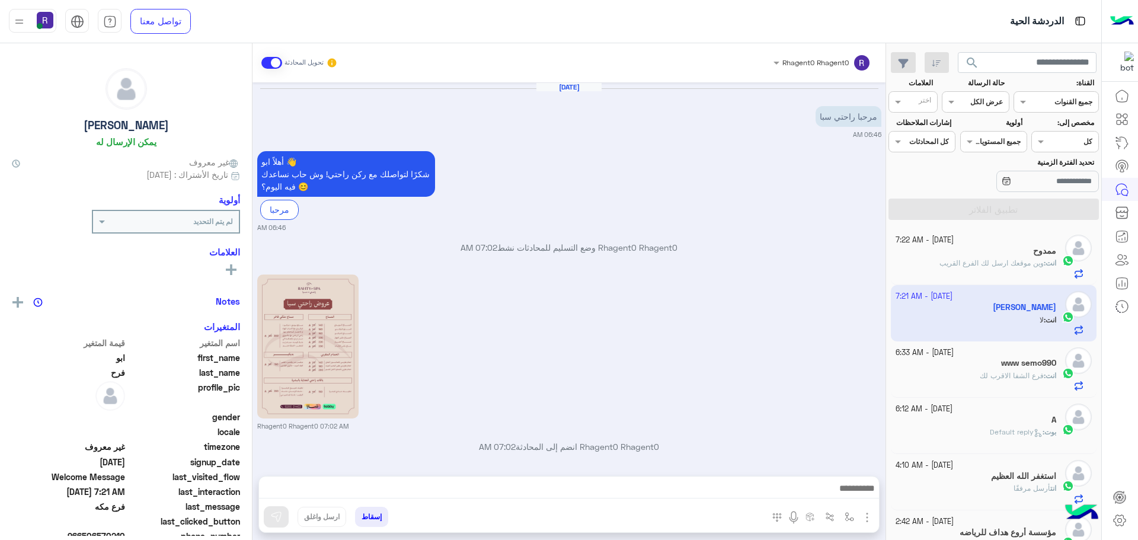
scroll to position [266, 0]
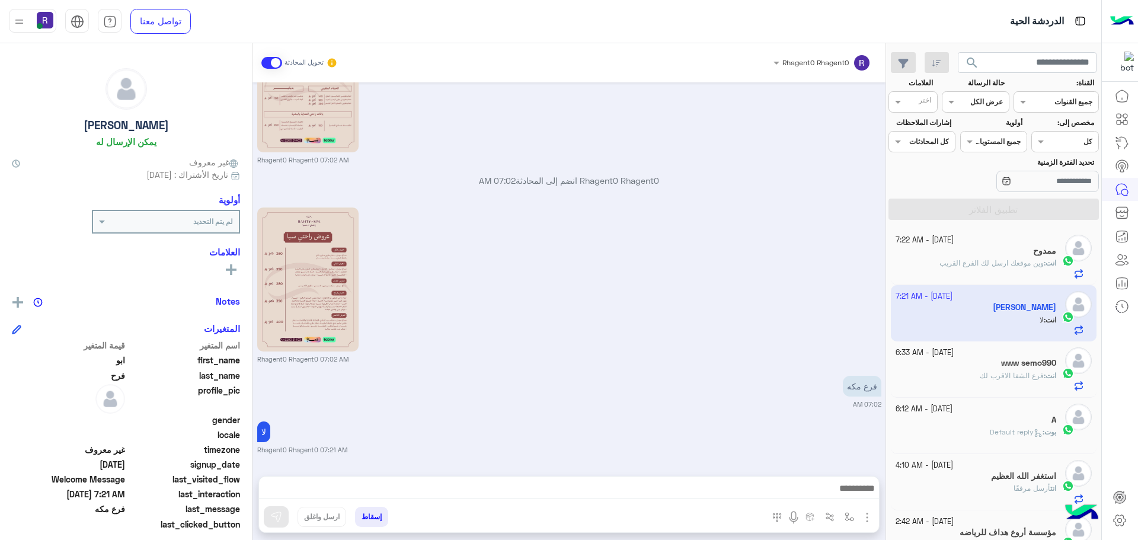
click at [1013, 263] on span "وين موقعك ارسل لك الفرع القريب" at bounding box center [991, 262] width 104 height 9
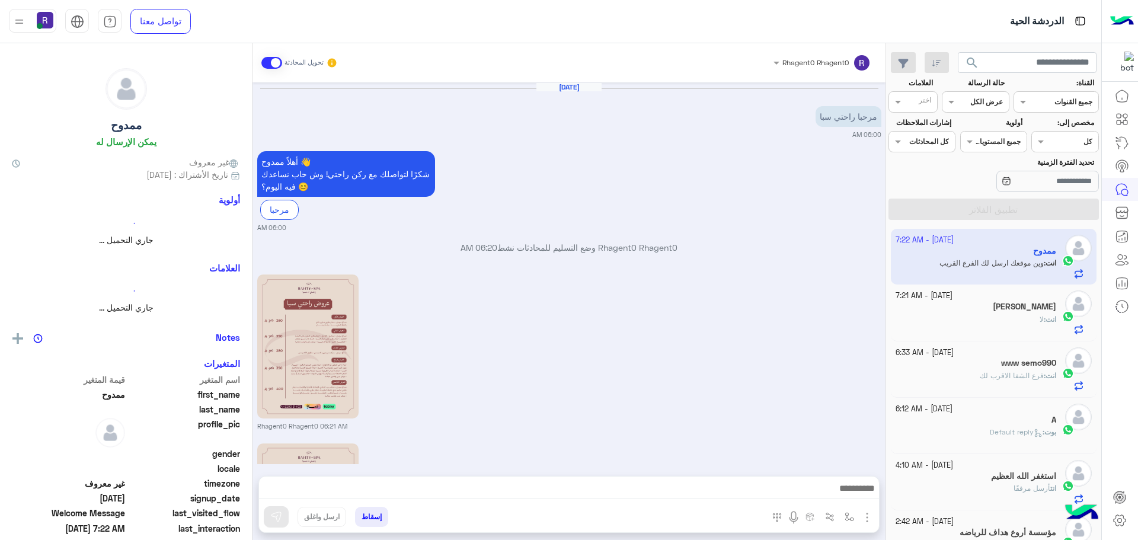
scroll to position [220, 0]
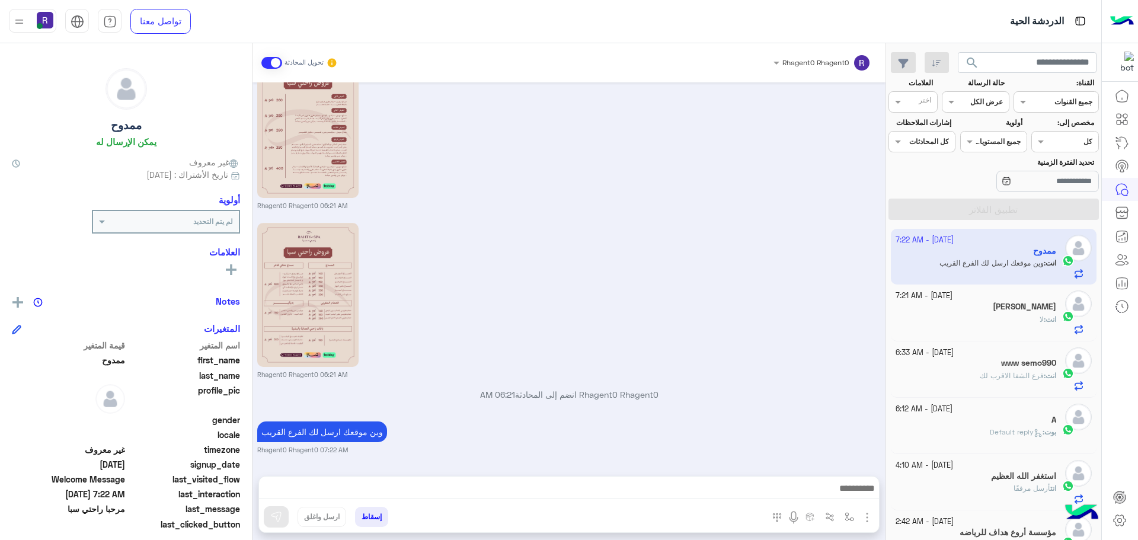
click at [1000, 319] on div "انت : لا" at bounding box center [976, 324] width 161 height 21
